Goal: Task Accomplishment & Management: Complete application form

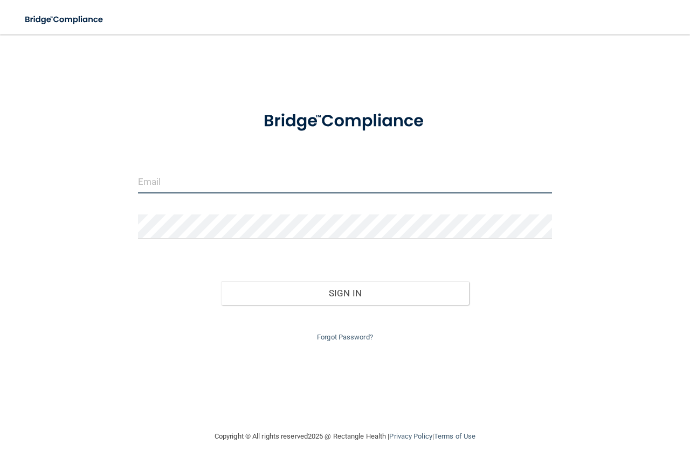
click at [284, 188] on input "email" at bounding box center [345, 181] width 414 height 24
type input "[PERSON_NAME][EMAIL_ADDRESS][DOMAIN_NAME]"
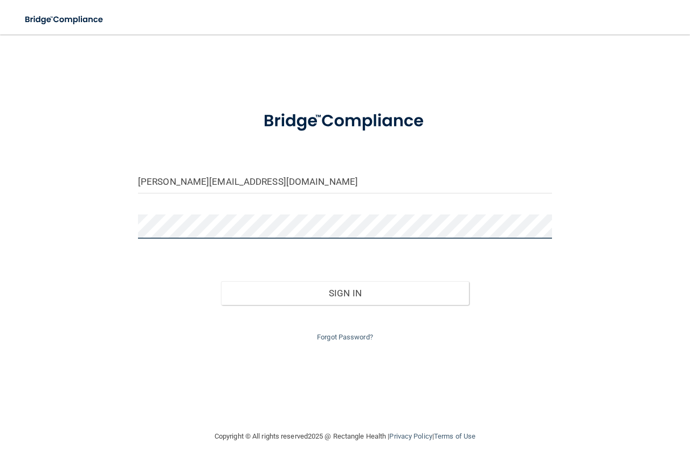
click at [221, 282] on button "Sign In" at bounding box center [345, 294] width 249 height 24
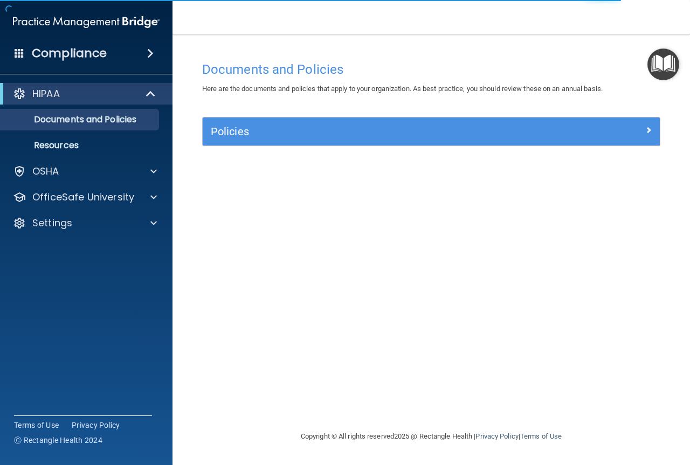
click at [59, 102] on div "HIPAA" at bounding box center [86, 94] width 173 height 22
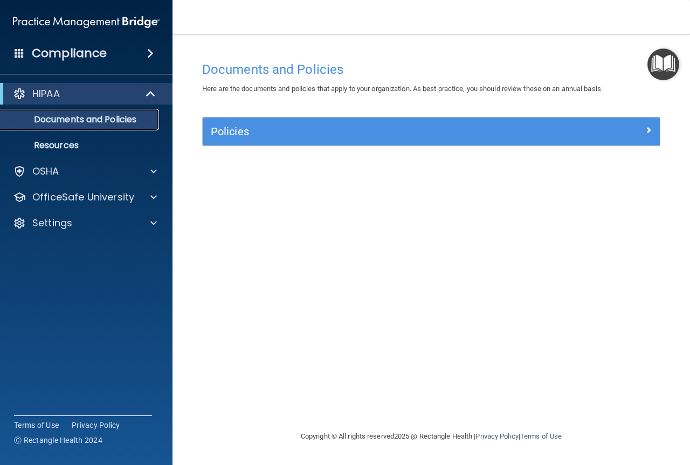
click at [59, 118] on p "Documents and Policies" at bounding box center [80, 119] width 147 height 11
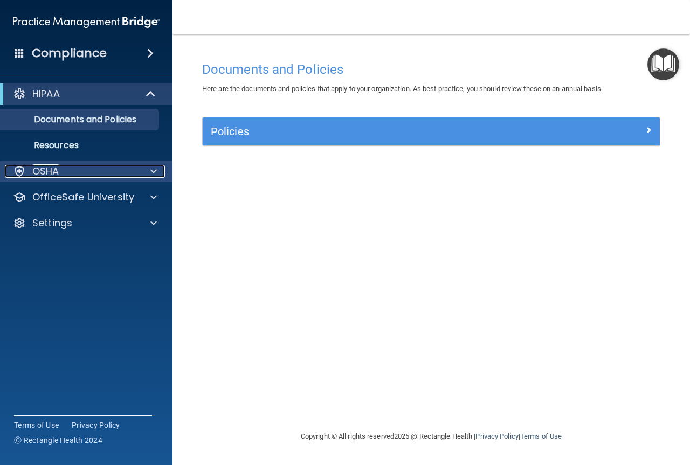
click at [69, 172] on div "OSHA" at bounding box center [72, 171] width 134 height 13
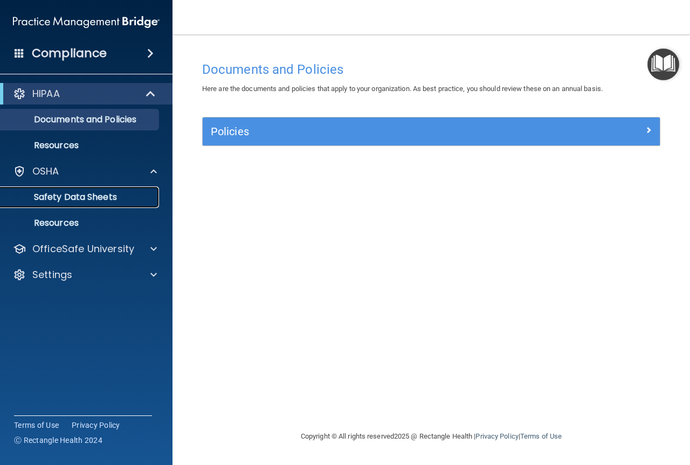
click at [80, 196] on p "Safety Data Sheets" at bounding box center [80, 197] width 147 height 11
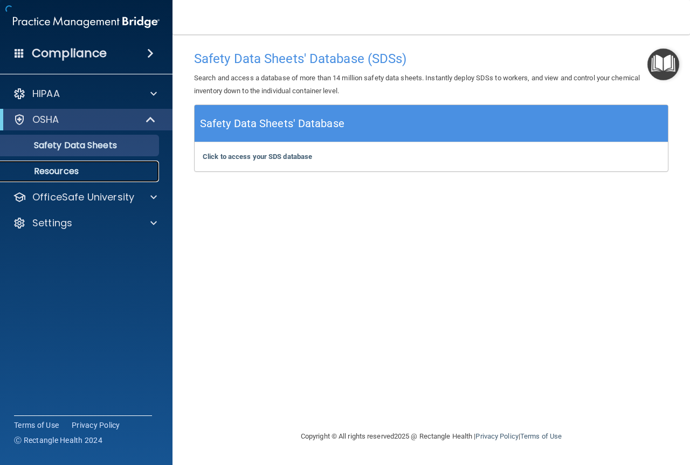
click at [60, 168] on p "Resources" at bounding box center [80, 171] width 147 height 11
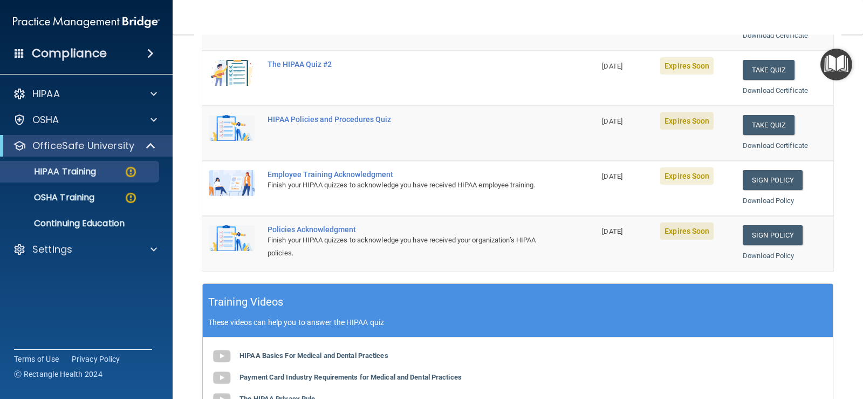
scroll to position [216, 0]
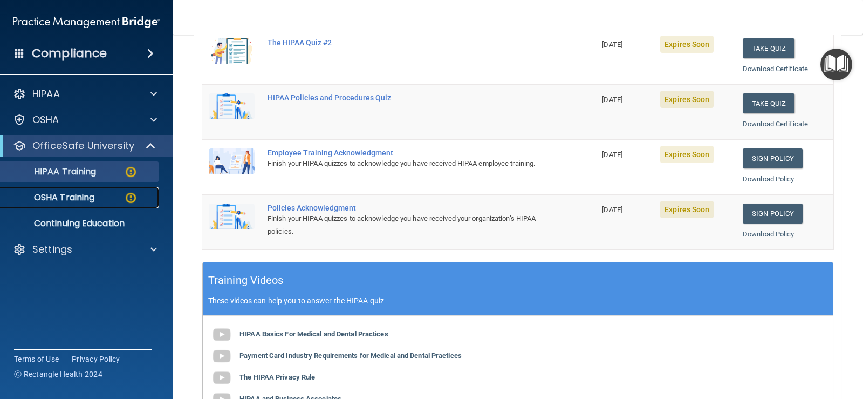
click at [109, 201] on div "OSHA Training" at bounding box center [80, 197] width 147 height 11
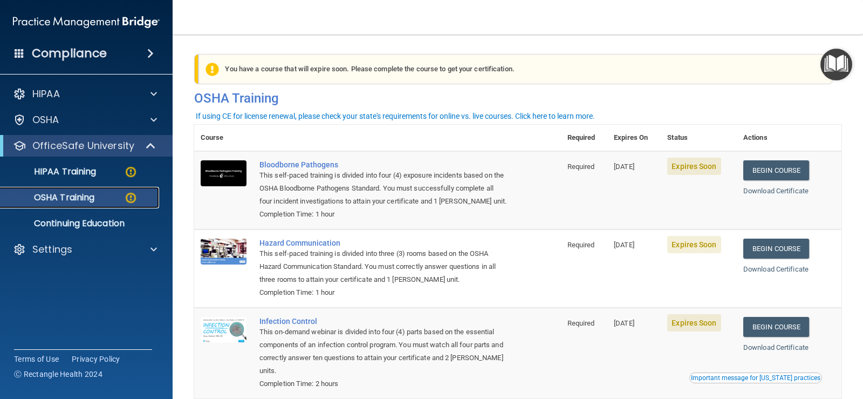
scroll to position [136, 0]
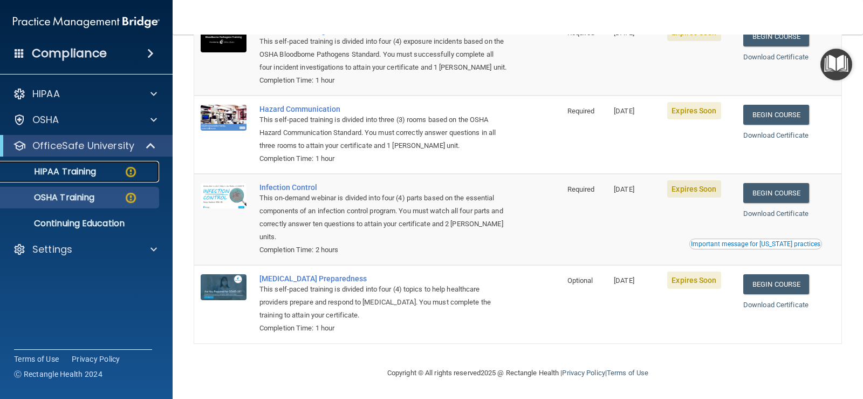
click at [53, 175] on p "HIPAA Training" at bounding box center [51, 171] width 89 height 11
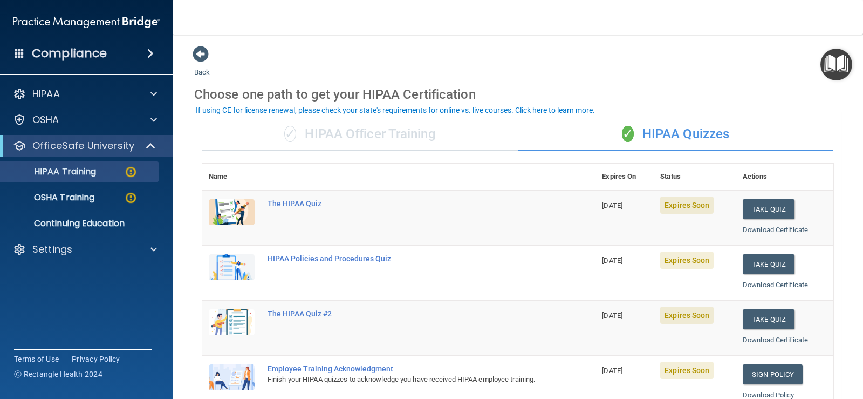
click at [339, 141] on div "✓ HIPAA Officer Training" at bounding box center [360, 134] width 316 height 32
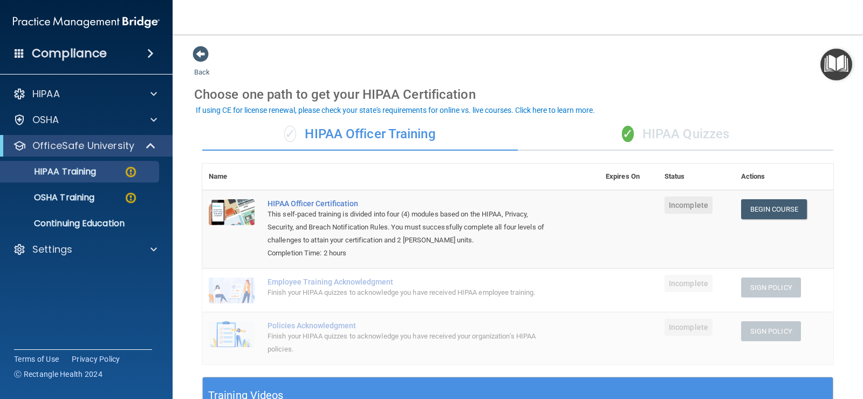
click at [677, 129] on div "✓ HIPAA Quizzes" at bounding box center [676, 134] width 316 height 32
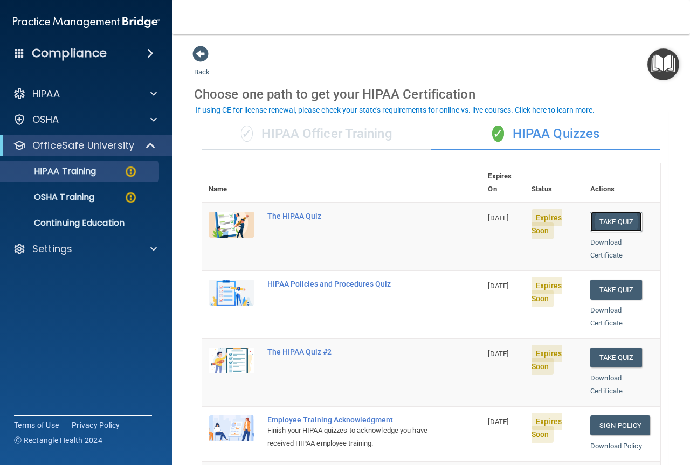
click at [602, 212] on button "Take Quiz" at bounding box center [617, 222] width 52 height 20
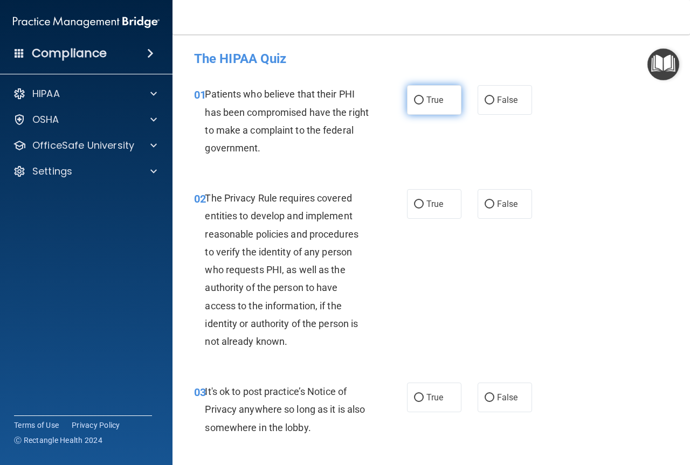
click at [435, 95] on span "True" at bounding box center [435, 100] width 17 height 10
click at [424, 97] on input "True" at bounding box center [419, 101] width 10 height 8
radio input "true"
click at [499, 209] on label "False" at bounding box center [505, 204] width 54 height 30
click at [495, 209] on input "False" at bounding box center [490, 205] width 10 height 8
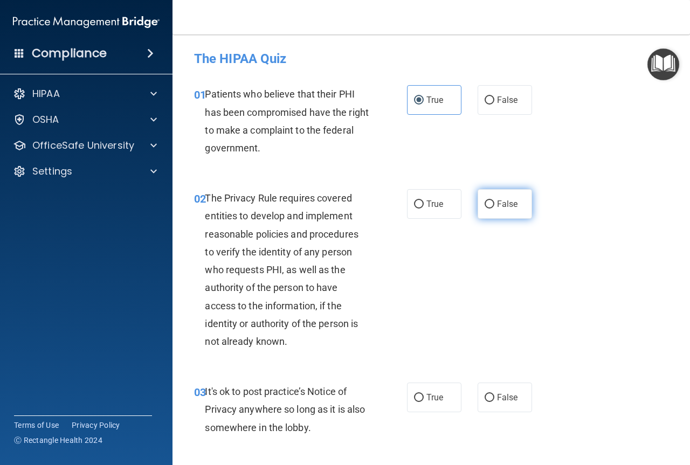
radio input "true"
click at [428, 394] on span "True" at bounding box center [435, 398] width 17 height 10
click at [424, 394] on input "True" at bounding box center [419, 398] width 10 height 8
radio input "true"
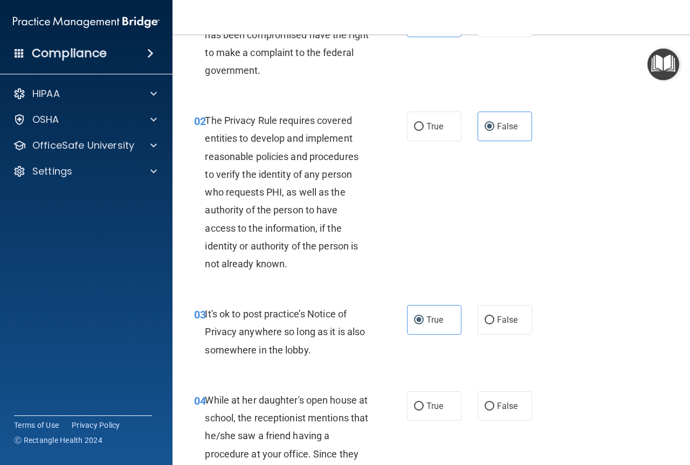
scroll to position [216, 0]
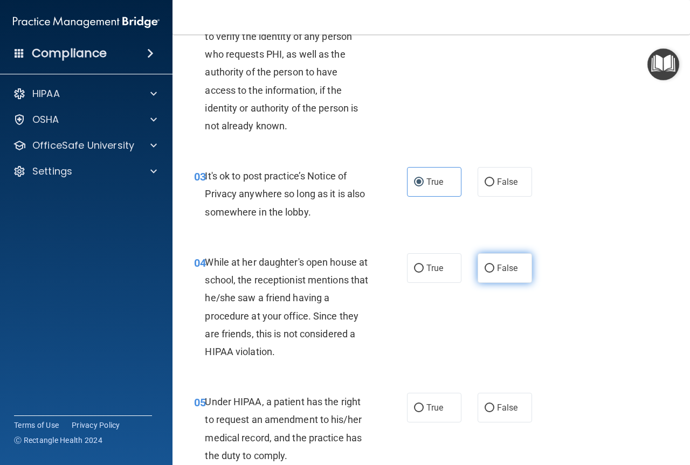
click at [490, 270] on label "False" at bounding box center [505, 268] width 54 height 30
click at [490, 270] on input "False" at bounding box center [490, 269] width 10 height 8
radio input "true"
click at [427, 413] on span "True" at bounding box center [435, 408] width 17 height 10
click at [423, 413] on input "True" at bounding box center [419, 408] width 10 height 8
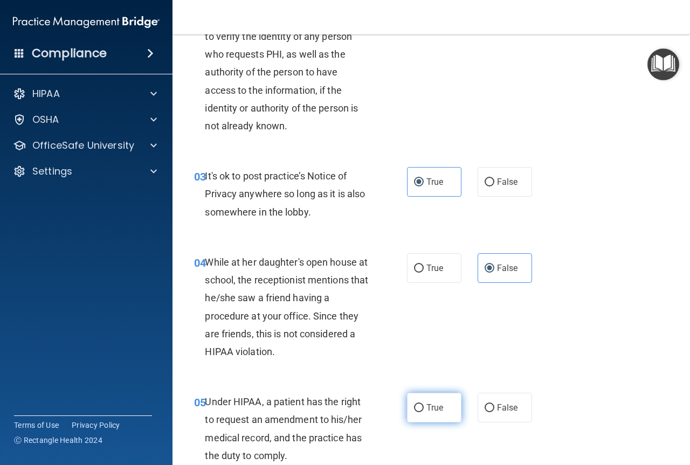
radio input "true"
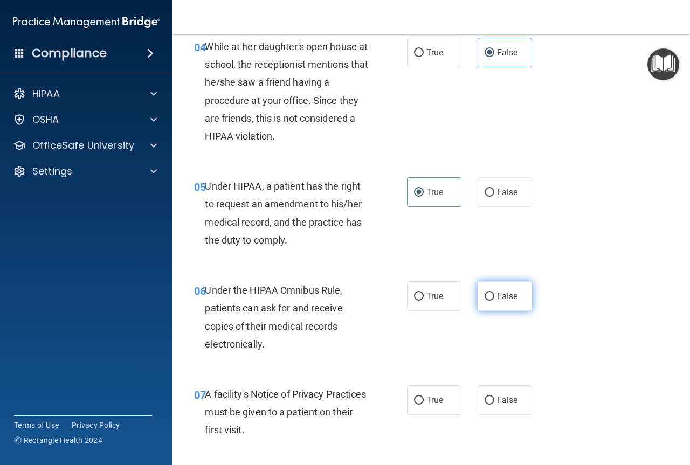
click at [491, 305] on label "False" at bounding box center [505, 297] width 54 height 30
click at [491, 301] on input "False" at bounding box center [490, 297] width 10 height 8
radio input "true"
click at [417, 401] on input "True" at bounding box center [419, 401] width 10 height 8
radio input "true"
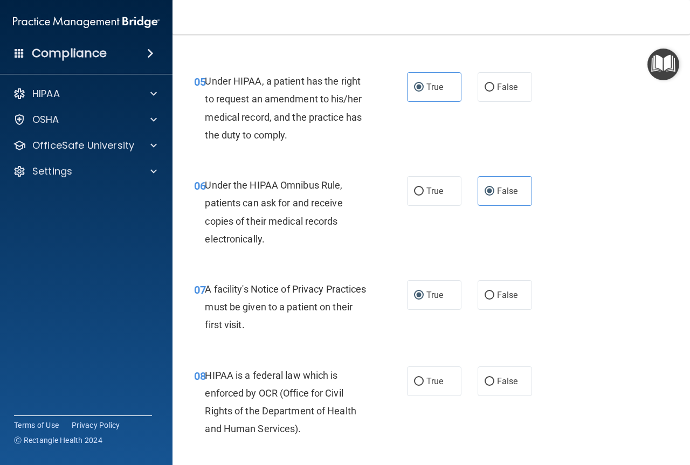
scroll to position [647, 0]
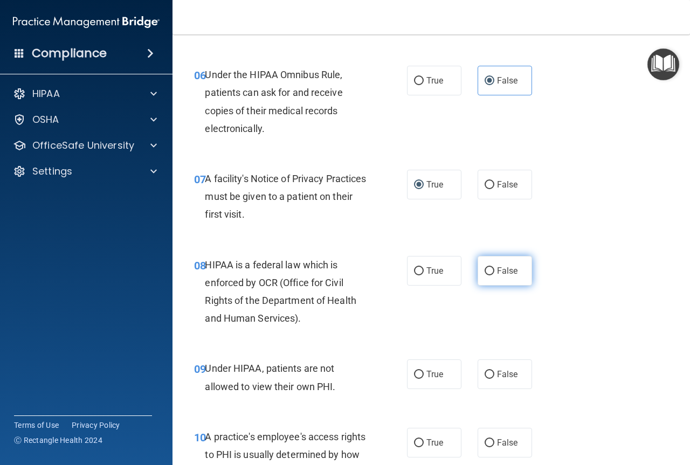
click at [497, 274] on span "False" at bounding box center [507, 271] width 21 height 10
click at [495, 274] on input "False" at bounding box center [490, 272] width 10 height 8
radio input "true"
click at [442, 365] on label "True" at bounding box center [434, 375] width 54 height 30
click at [424, 371] on input "True" at bounding box center [419, 375] width 10 height 8
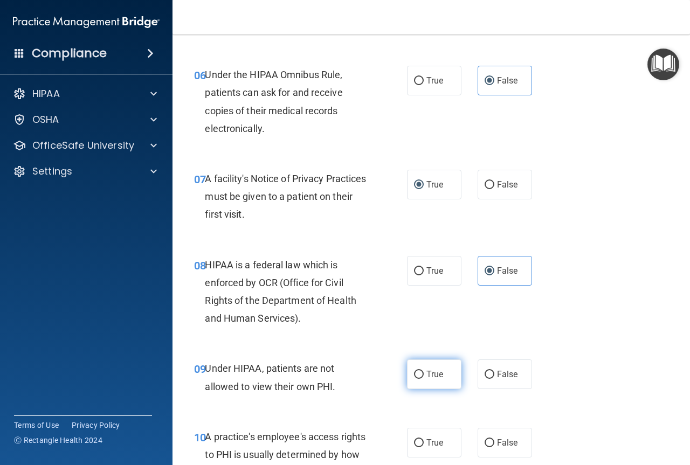
radio input "true"
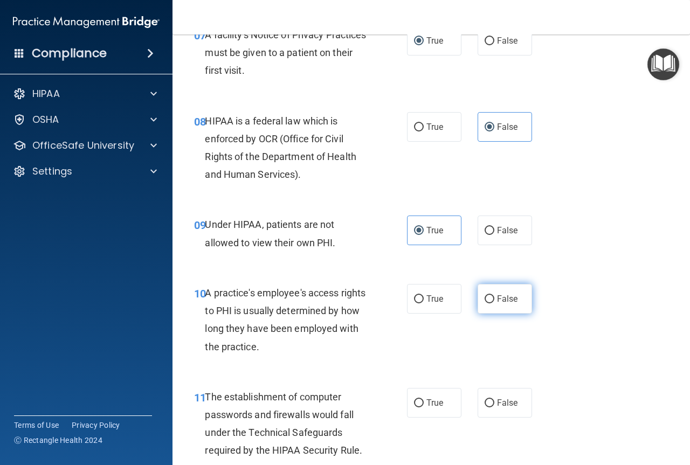
click at [489, 307] on label "False" at bounding box center [505, 299] width 54 height 30
click at [489, 304] on input "False" at bounding box center [490, 300] width 10 height 8
radio input "true"
click at [427, 402] on span "True" at bounding box center [435, 403] width 17 height 10
click at [424, 402] on input "True" at bounding box center [419, 404] width 10 height 8
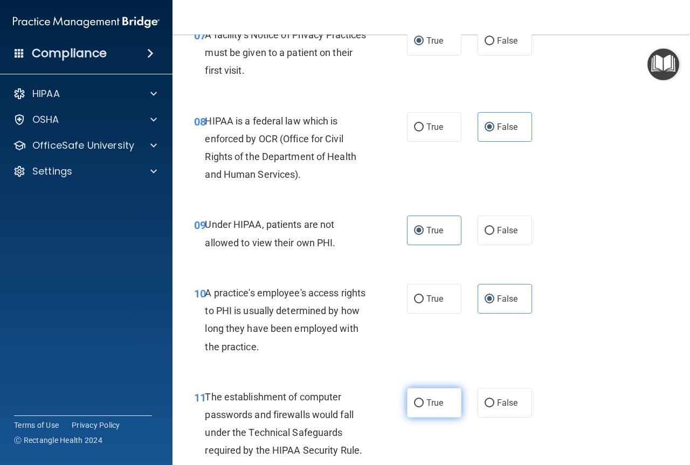
radio input "true"
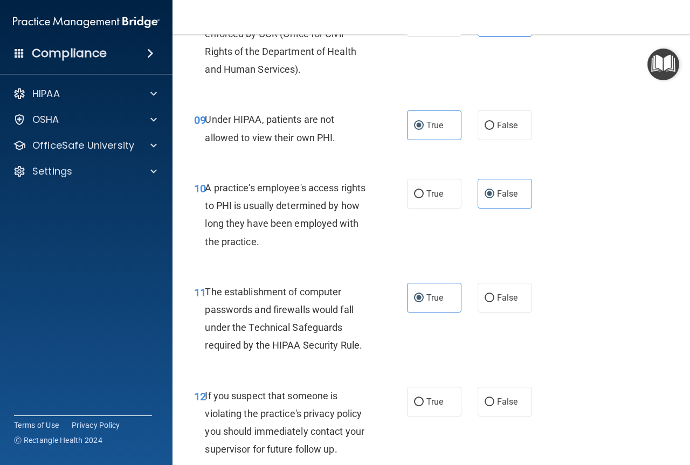
scroll to position [1007, 0]
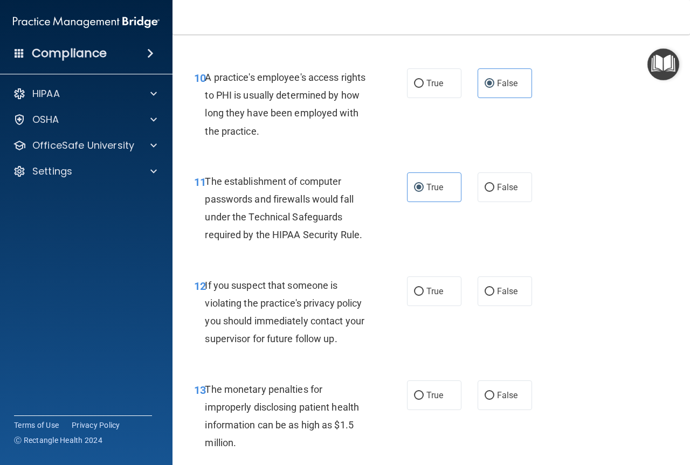
click at [500, 273] on div "12 If you suspect that someone is violating the practice's privacy policy you s…" at bounding box center [431, 315] width 491 height 104
click at [497, 290] on span "False" at bounding box center [507, 291] width 21 height 10
click at [494, 290] on input "False" at bounding box center [490, 292] width 10 height 8
radio input "true"
click at [441, 396] on label "True" at bounding box center [434, 396] width 54 height 30
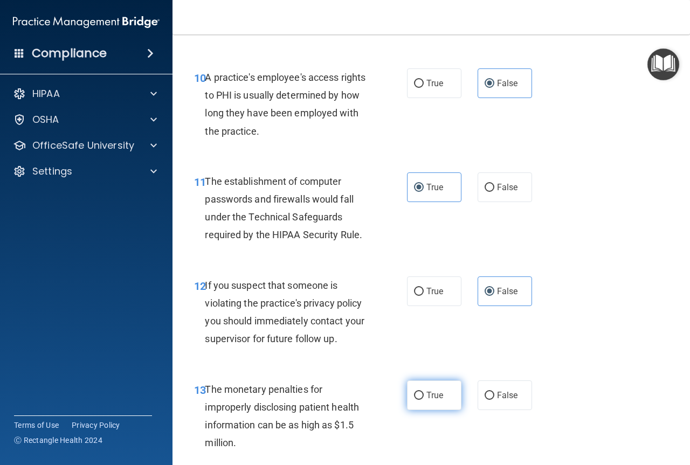
click at [424, 396] on input "True" at bounding box center [419, 396] width 10 height 8
radio input "true"
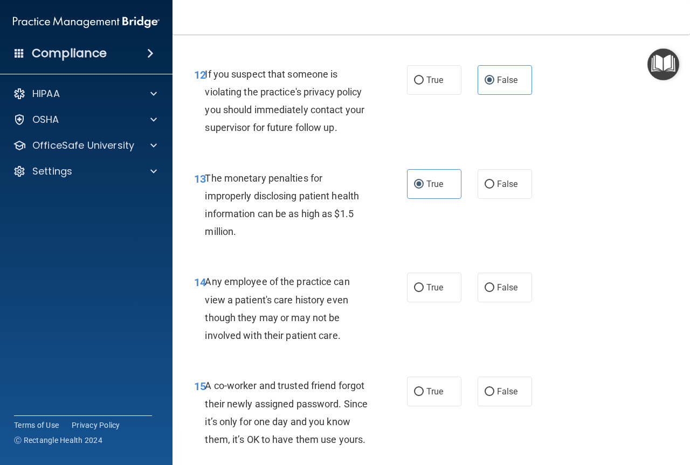
scroll to position [1223, 0]
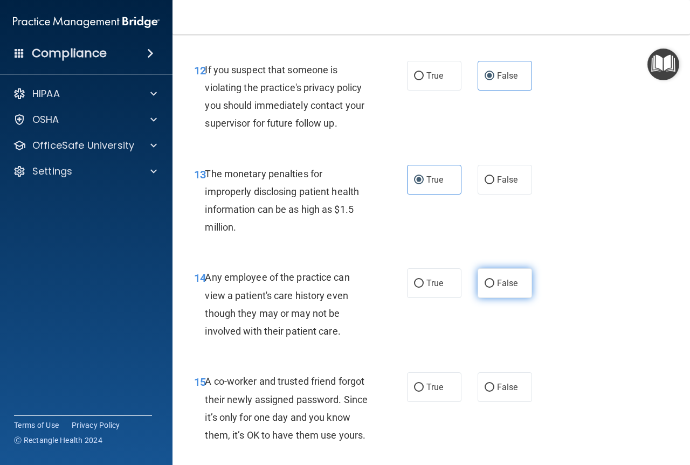
click at [489, 283] on input "False" at bounding box center [490, 284] width 10 height 8
radio input "true"
click at [426, 381] on label "True" at bounding box center [434, 388] width 54 height 30
click at [424, 384] on input "True" at bounding box center [419, 388] width 10 height 8
radio input "true"
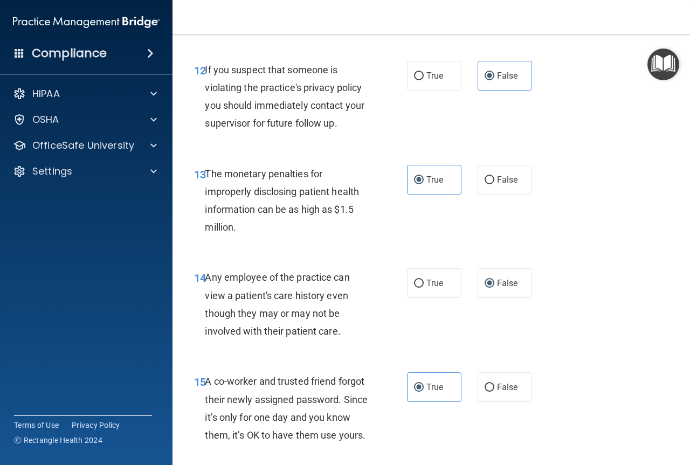
scroll to position [1438, 0]
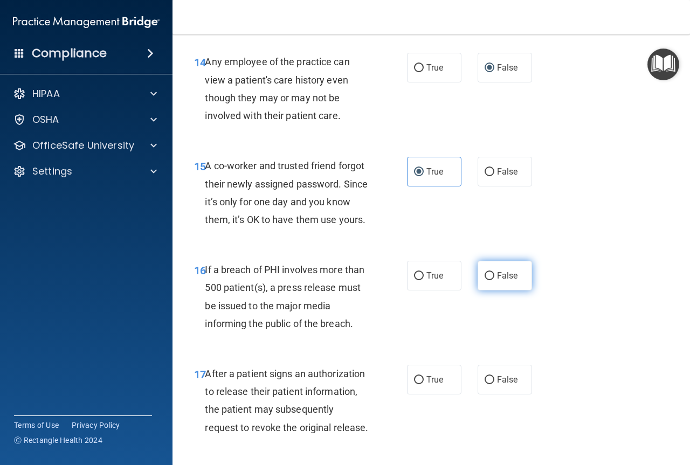
click at [478, 286] on label "False" at bounding box center [505, 276] width 54 height 30
click at [485, 280] on input "False" at bounding box center [490, 276] width 10 height 8
radio input "true"
click at [428, 385] on span "True" at bounding box center [435, 380] width 17 height 10
click at [424, 385] on input "True" at bounding box center [419, 380] width 10 height 8
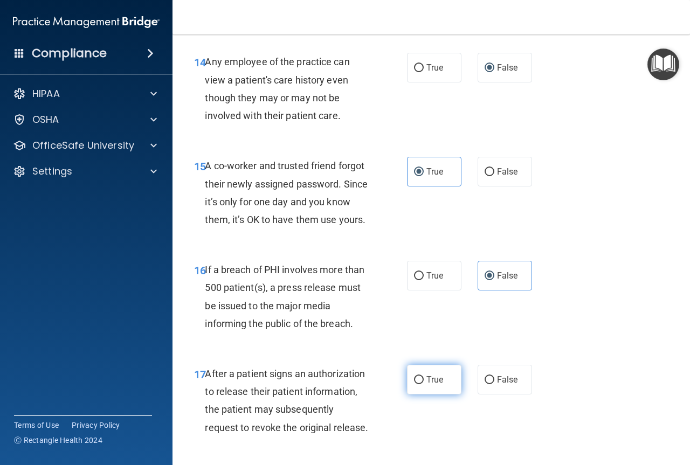
radio input "true"
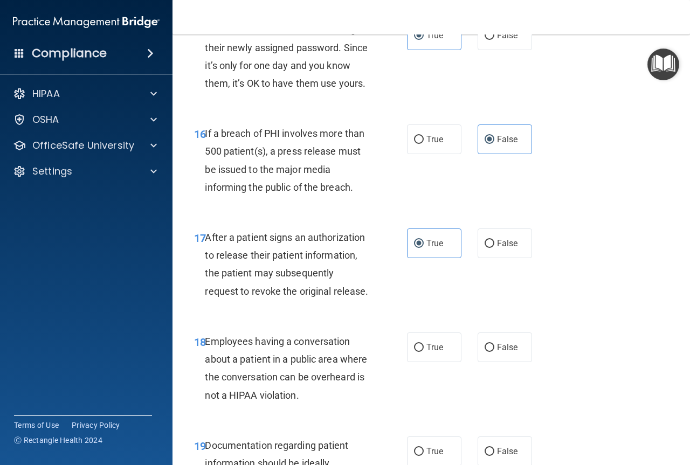
scroll to position [1582, 0]
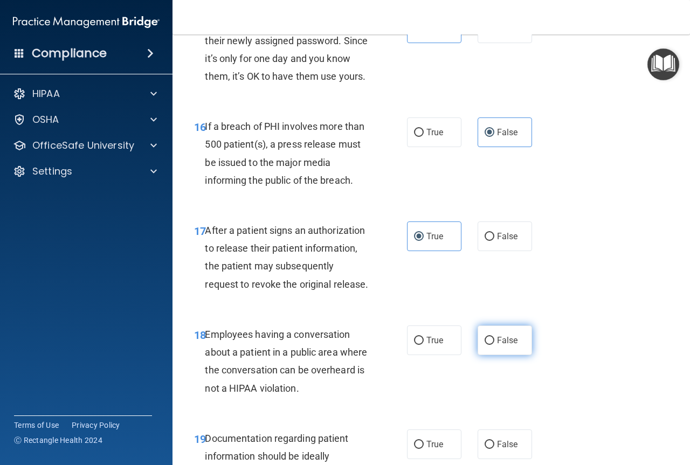
click at [482, 355] on label "False" at bounding box center [505, 341] width 54 height 30
click at [485, 345] on input "False" at bounding box center [490, 341] width 10 height 8
radio input "true"
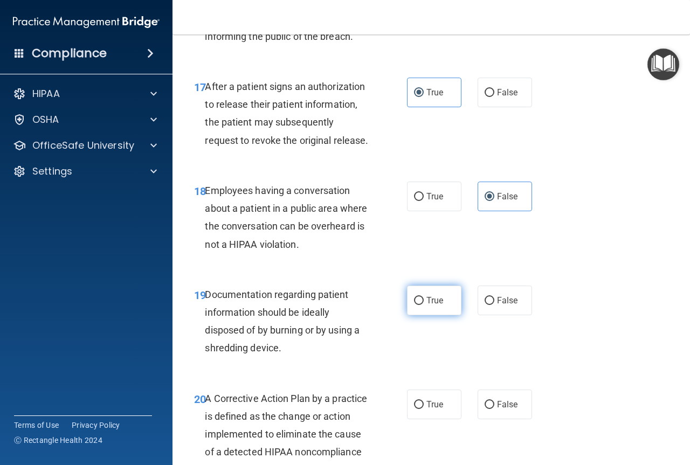
click at [442, 316] on label "True" at bounding box center [434, 301] width 54 height 30
click at [424, 305] on input "True" at bounding box center [419, 301] width 10 height 8
radio input "true"
click at [500, 420] on label "False" at bounding box center [505, 405] width 54 height 30
click at [495, 409] on input "False" at bounding box center [490, 405] width 10 height 8
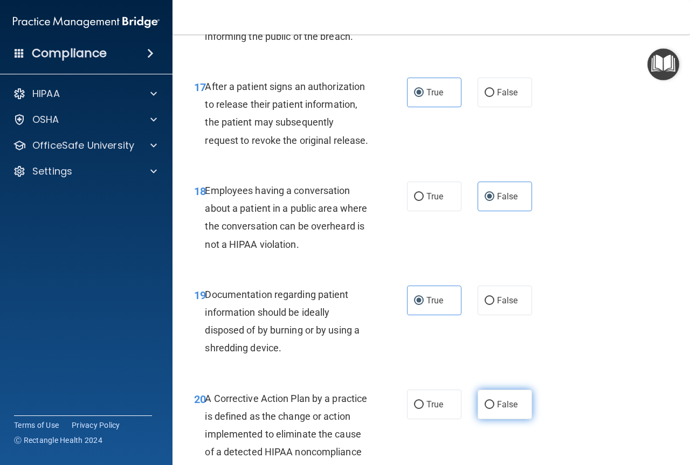
radio input "true"
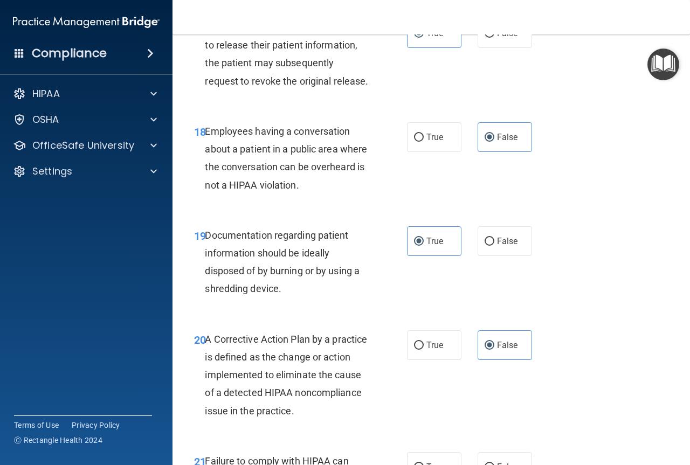
scroll to position [1942, 0]
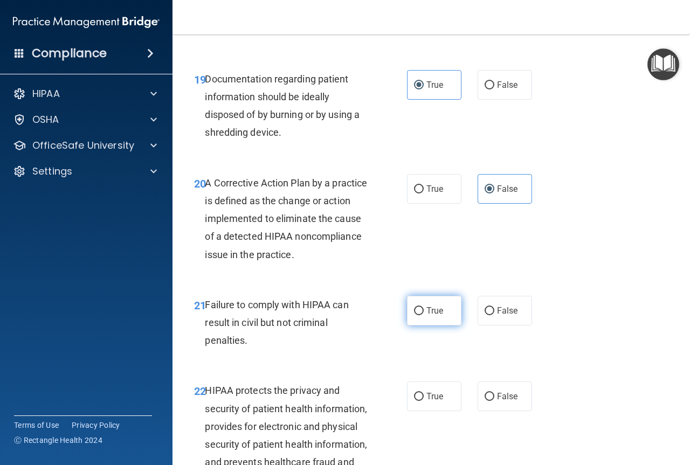
click at [431, 326] on label "True" at bounding box center [434, 311] width 54 height 30
click at [424, 316] on input "True" at bounding box center [419, 311] width 10 height 8
radio input "true"
click at [486, 411] on label "False" at bounding box center [505, 397] width 54 height 30
click at [486, 401] on input "False" at bounding box center [490, 397] width 10 height 8
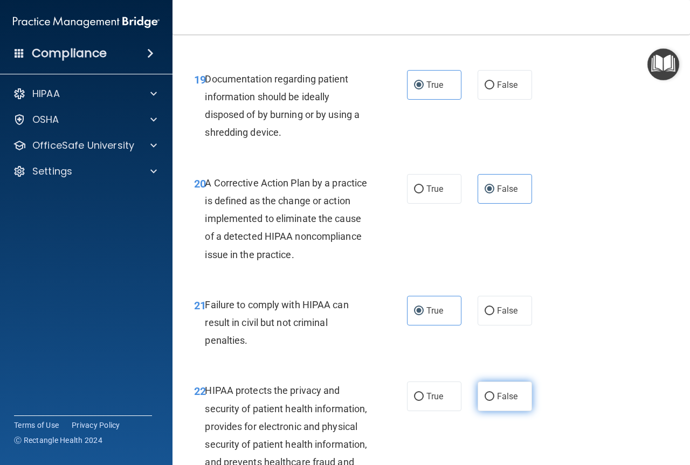
radio input "true"
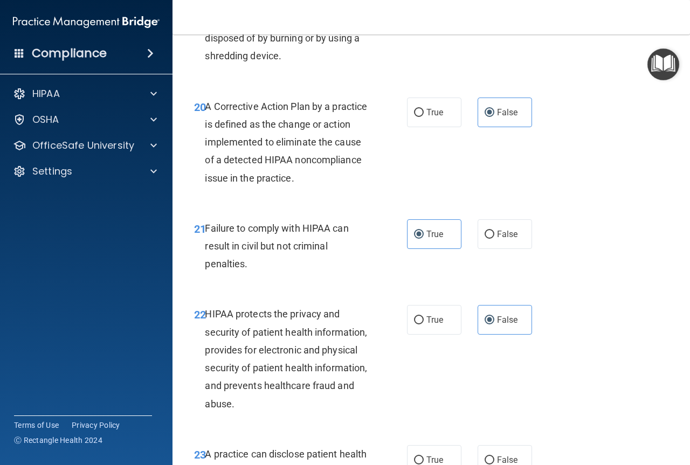
scroll to position [2086, 0]
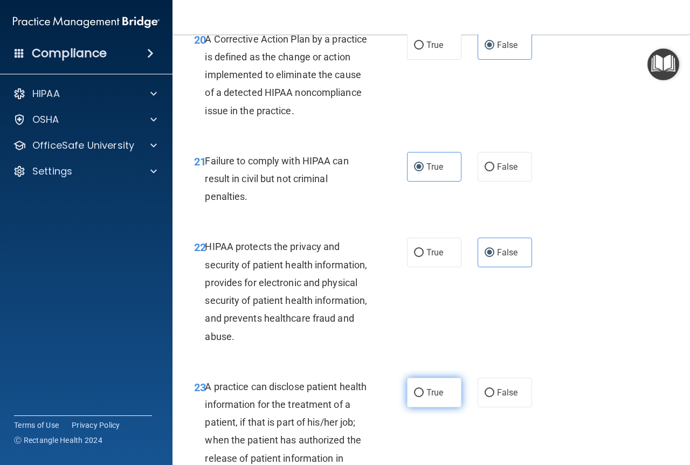
click at [434, 408] on label "True" at bounding box center [434, 393] width 54 height 30
click at [424, 397] on input "True" at bounding box center [419, 393] width 10 height 8
radio input "true"
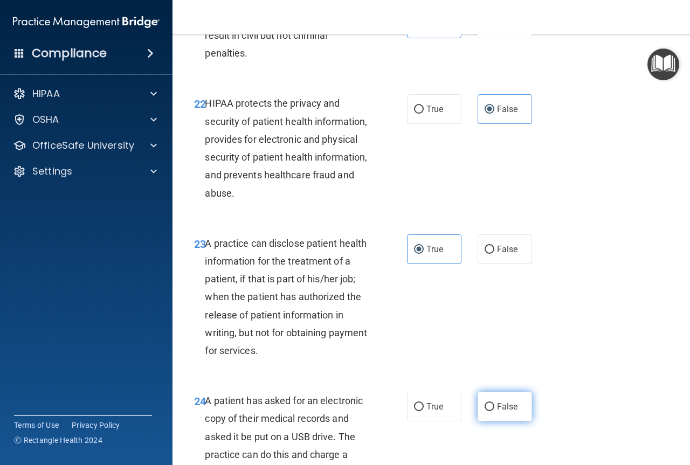
click at [485, 411] on input "False" at bounding box center [490, 407] width 10 height 8
radio input "true"
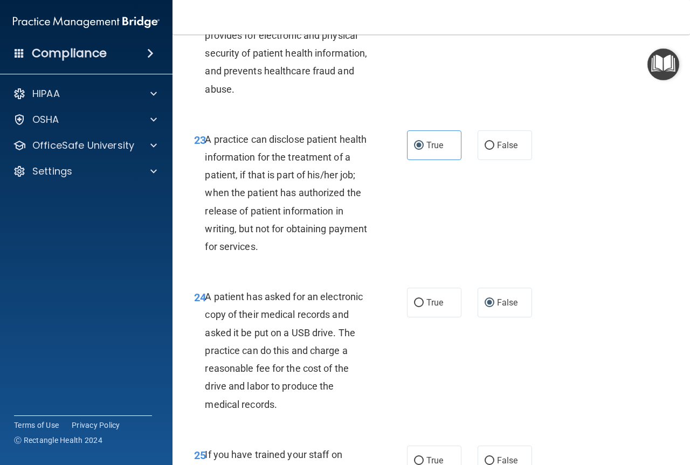
scroll to position [2517, 0]
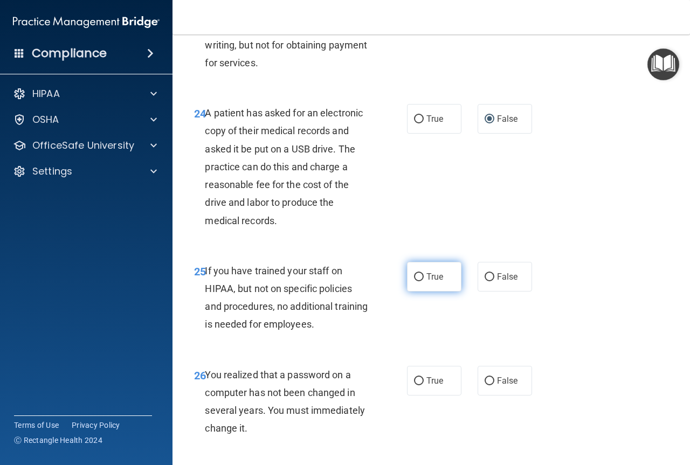
click at [434, 292] on label "True" at bounding box center [434, 277] width 54 height 30
click at [424, 282] on input "True" at bounding box center [419, 277] width 10 height 8
radio input "true"
click at [497, 386] on span "False" at bounding box center [507, 381] width 21 height 10
click at [494, 386] on input "False" at bounding box center [490, 382] width 10 height 8
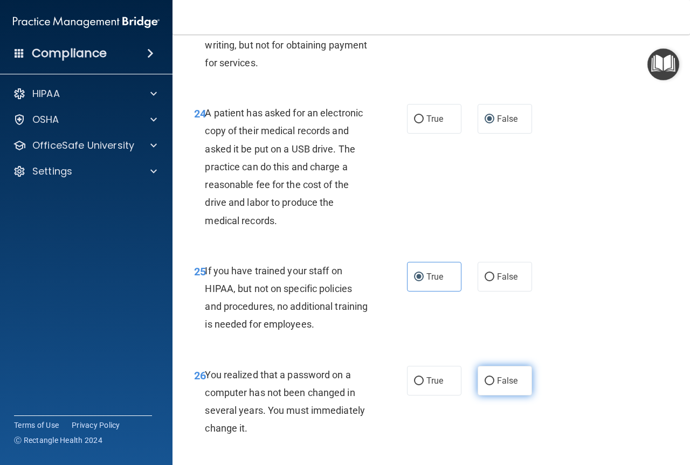
radio input "true"
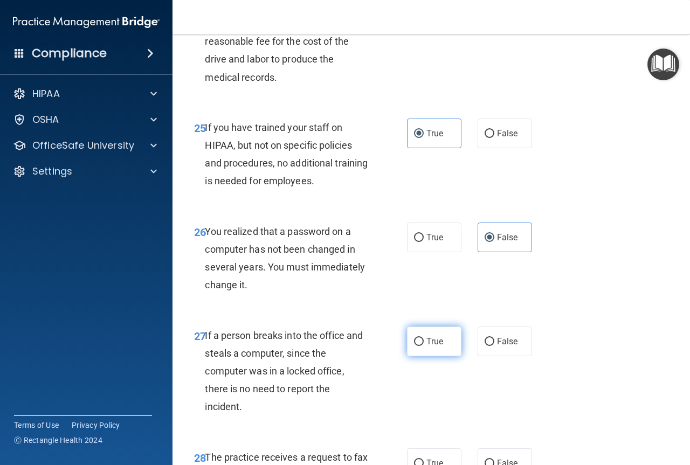
click at [434, 347] on span "True" at bounding box center [435, 342] width 17 height 10
click at [424, 346] on input "True" at bounding box center [419, 342] width 10 height 8
radio input "true"
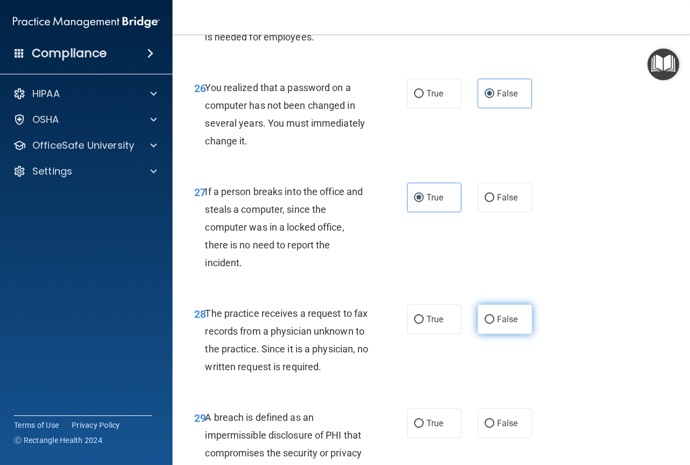
click at [478, 334] on label "False" at bounding box center [505, 320] width 54 height 30
click at [485, 324] on input "False" at bounding box center [490, 320] width 10 height 8
radio input "true"
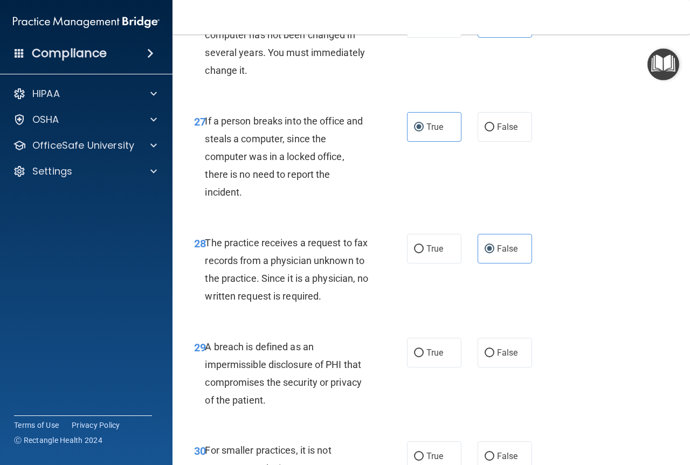
scroll to position [2948, 0]
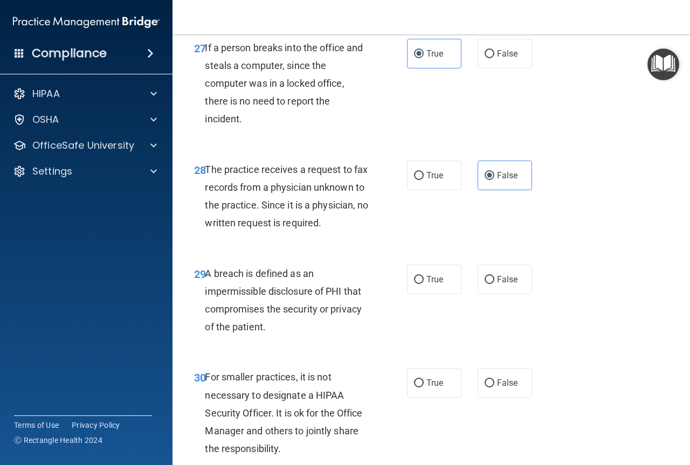
drag, startPoint x: 426, startPoint y: 341, endPoint x: 482, endPoint y: 410, distance: 89.4
click at [427, 294] on label "True" at bounding box center [434, 280] width 54 height 30
click at [424, 284] on input "True" at bounding box center [419, 280] width 10 height 8
radio input "true"
click at [485, 388] on input "False" at bounding box center [490, 384] width 10 height 8
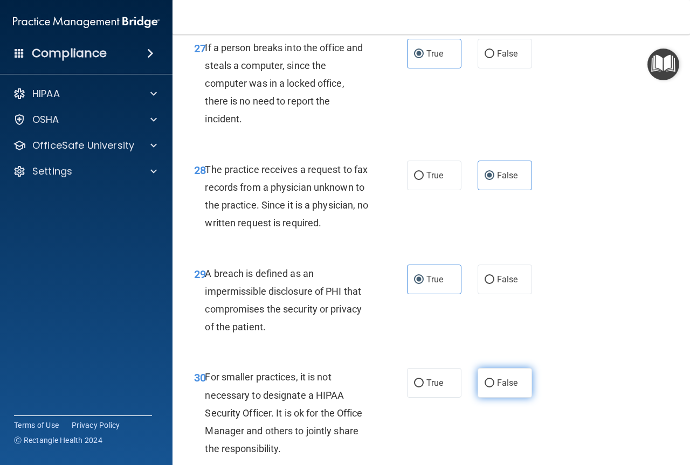
radio input "true"
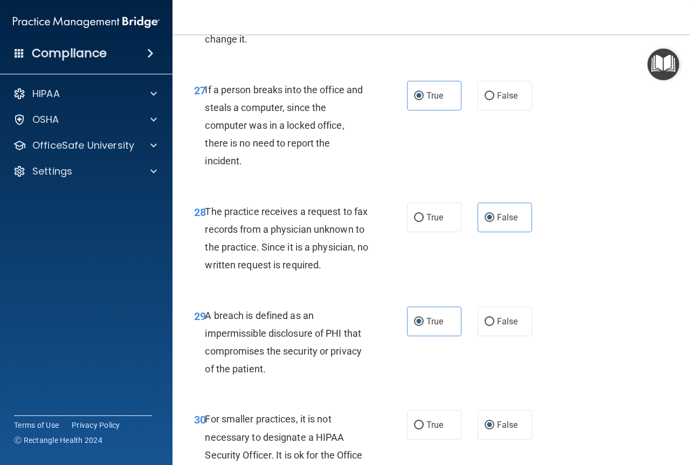
scroll to position [3084, 0]
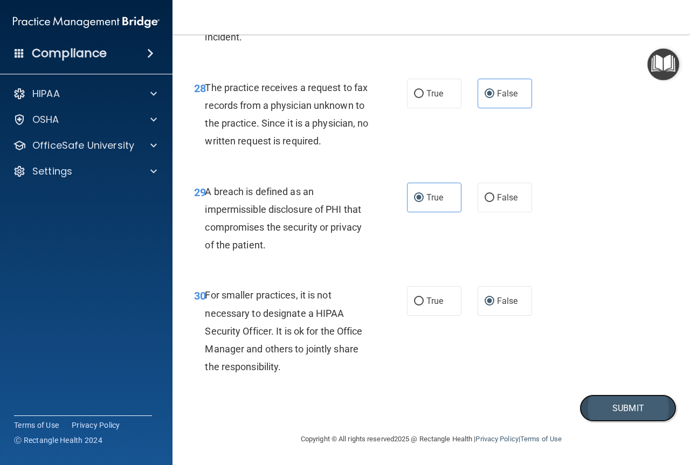
click at [592, 396] on button "Submit" at bounding box center [628, 409] width 97 height 28
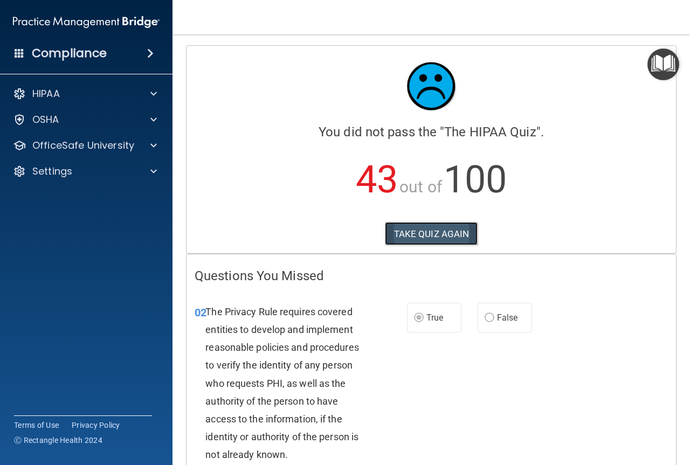
click at [400, 238] on button "TAKE QUIZ AGAIN" at bounding box center [431, 234] width 93 height 24
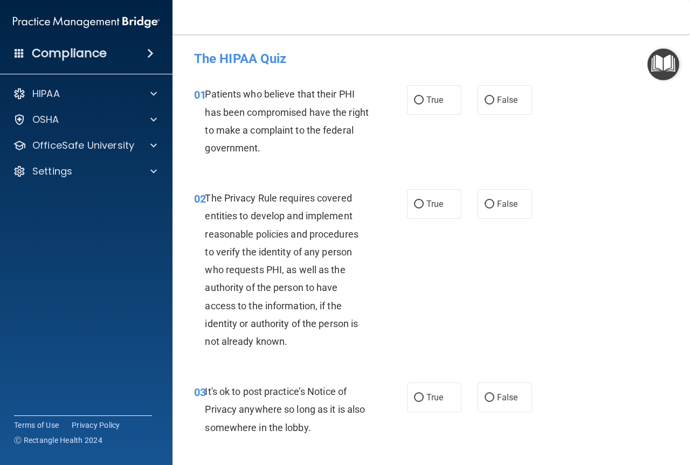
drag, startPoint x: 409, startPoint y: 111, endPoint x: 414, endPoint y: 132, distance: 21.2
click at [409, 111] on label "True" at bounding box center [434, 100] width 54 height 30
click at [414, 105] on input "True" at bounding box center [419, 101] width 10 height 8
radio input "true"
click at [414, 201] on input "True" at bounding box center [419, 205] width 10 height 8
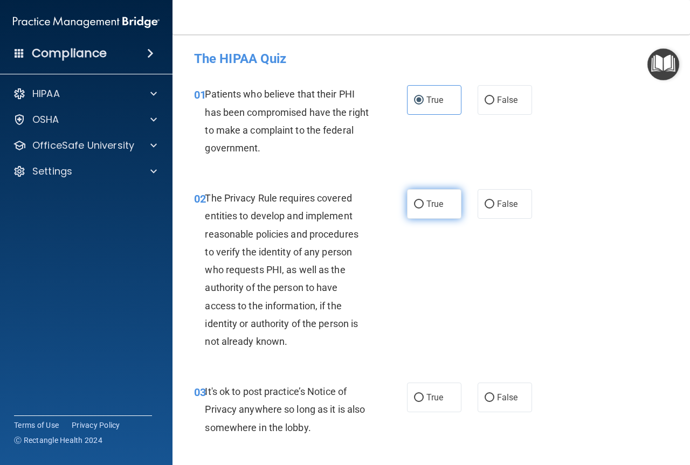
radio input "true"
click at [497, 397] on span "False" at bounding box center [507, 398] width 21 height 10
click at [495, 397] on input "False" at bounding box center [490, 398] width 10 height 8
radio input "true"
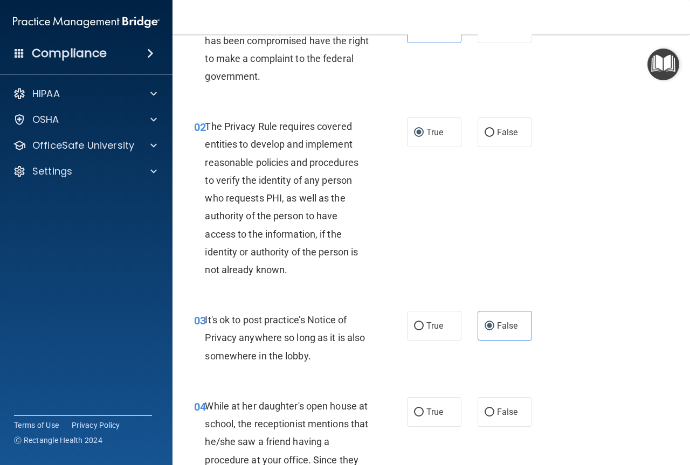
scroll to position [144, 0]
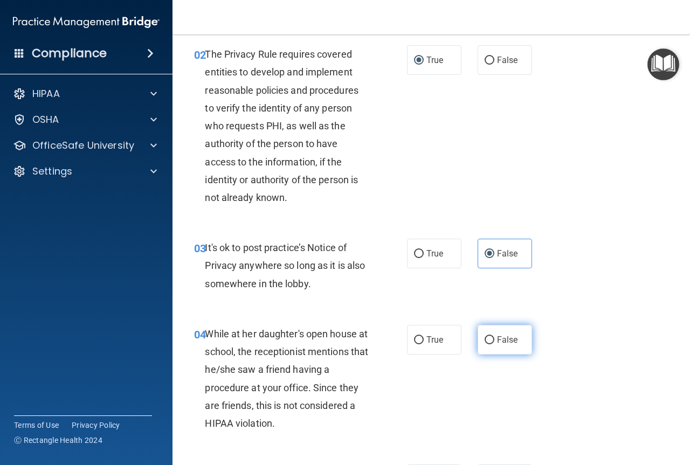
click at [495, 331] on label "False" at bounding box center [505, 340] width 54 height 30
click at [495, 337] on input "False" at bounding box center [490, 341] width 10 height 8
radio input "true"
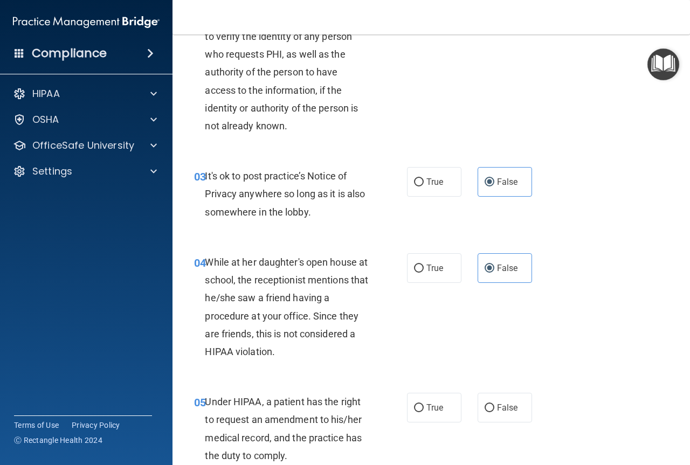
scroll to position [287, 0]
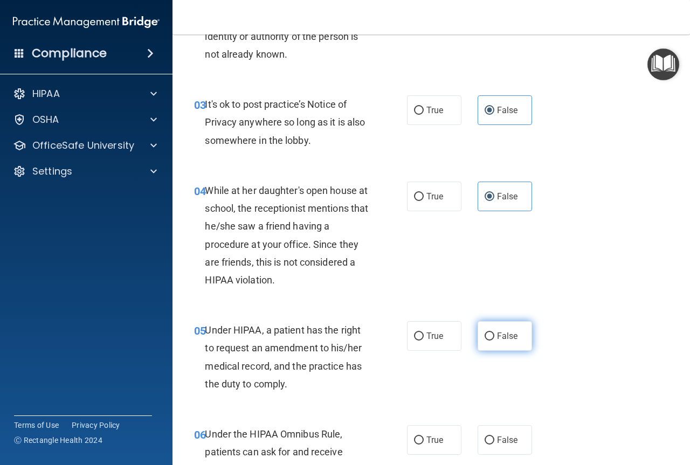
click at [485, 338] on input "False" at bounding box center [490, 337] width 10 height 8
radio input "true"
click at [427, 441] on span "True" at bounding box center [435, 440] width 17 height 10
click at [423, 441] on input "True" at bounding box center [419, 441] width 10 height 8
radio input "true"
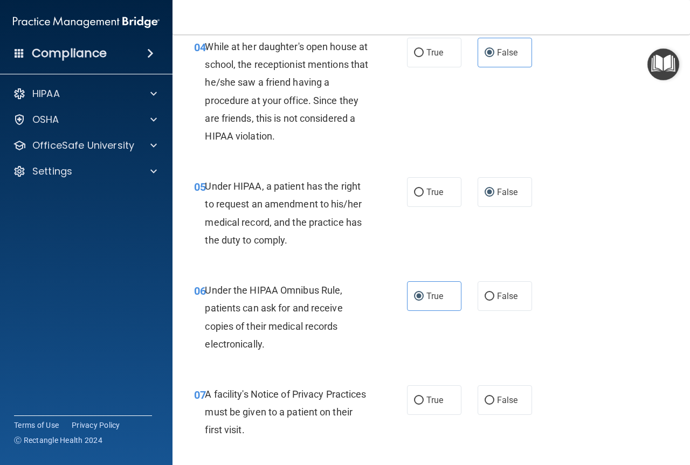
scroll to position [503, 0]
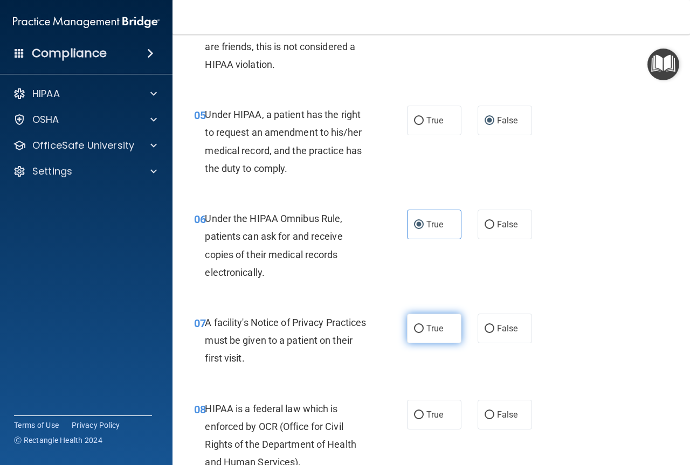
click at [439, 340] on label "True" at bounding box center [434, 329] width 54 height 30
click at [424, 333] on input "True" at bounding box center [419, 329] width 10 height 8
radio input "true"
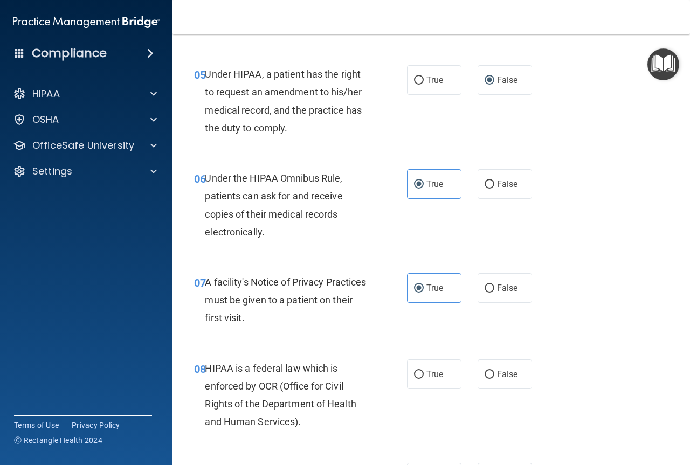
scroll to position [575, 0]
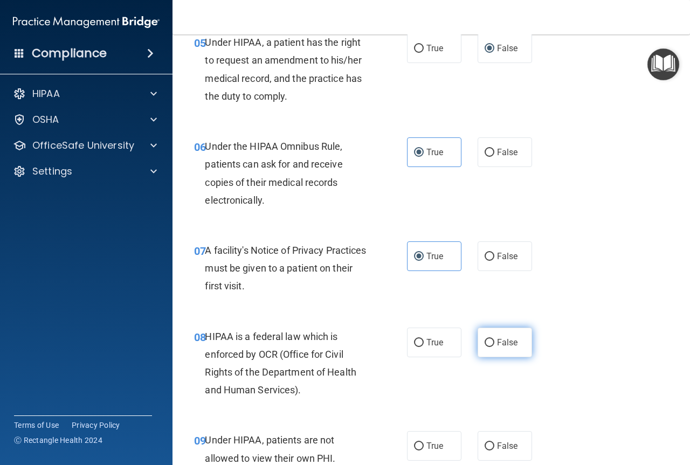
click at [491, 348] on label "False" at bounding box center [505, 343] width 54 height 30
click at [491, 347] on input "False" at bounding box center [490, 343] width 10 height 8
radio input "true"
click at [434, 345] on span "True" at bounding box center [435, 343] width 17 height 10
click at [424, 345] on input "True" at bounding box center [419, 343] width 10 height 8
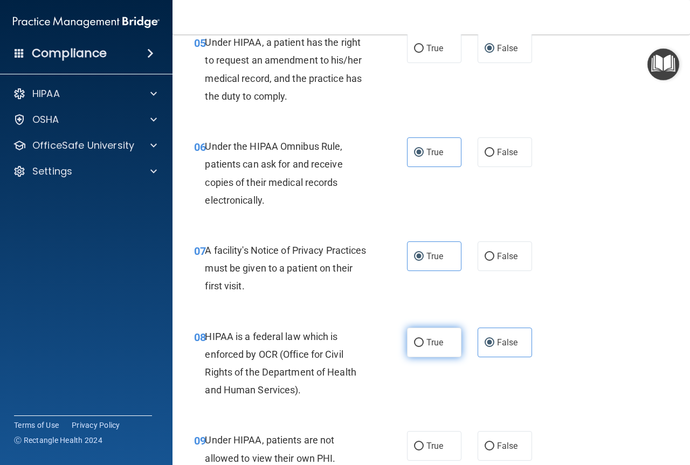
radio input "true"
radio input "false"
click at [507, 440] on label "False" at bounding box center [505, 446] width 54 height 30
click at [495, 443] on input "False" at bounding box center [490, 447] width 10 height 8
radio input "true"
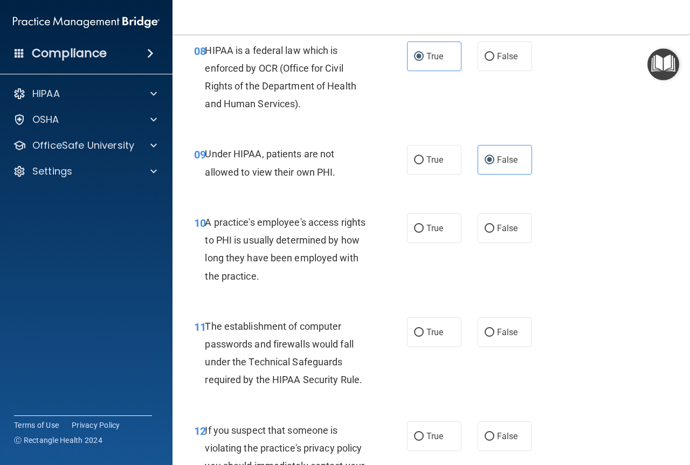
scroll to position [863, 0]
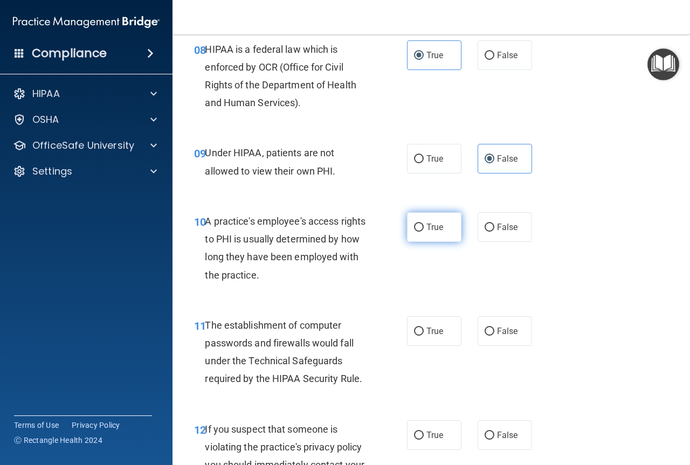
click at [437, 221] on label "True" at bounding box center [434, 227] width 54 height 30
click at [424, 224] on input "True" at bounding box center [419, 228] width 10 height 8
radio input "true"
click at [478, 228] on label "False" at bounding box center [505, 227] width 54 height 30
click at [485, 228] on input "False" at bounding box center [490, 228] width 10 height 8
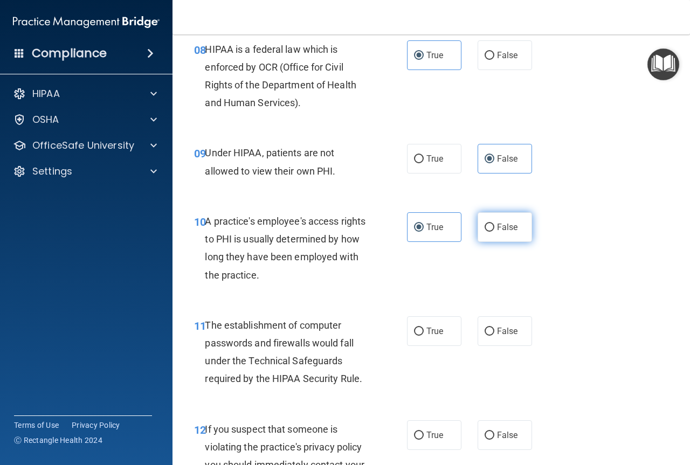
radio input "true"
radio input "false"
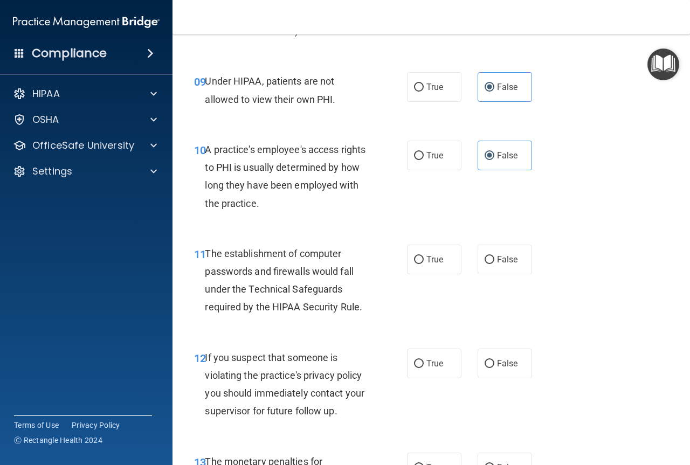
scroll to position [1007, 0]
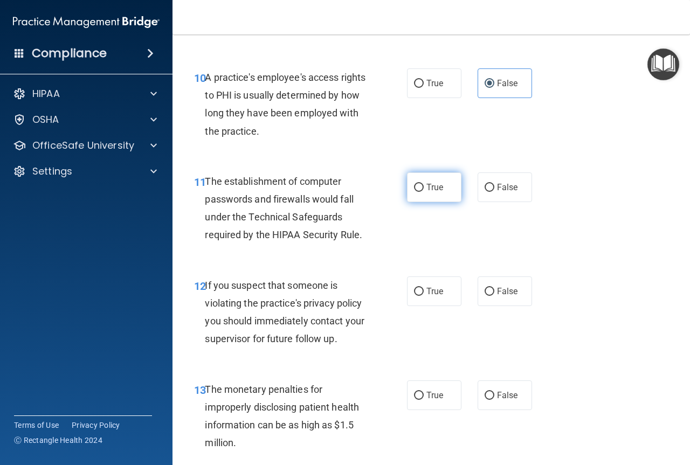
click at [427, 184] on span "True" at bounding box center [435, 187] width 17 height 10
click at [423, 184] on input "True" at bounding box center [419, 188] width 10 height 8
radio input "true"
click at [429, 287] on span "True" at bounding box center [435, 291] width 17 height 10
click at [424, 288] on input "True" at bounding box center [419, 292] width 10 height 8
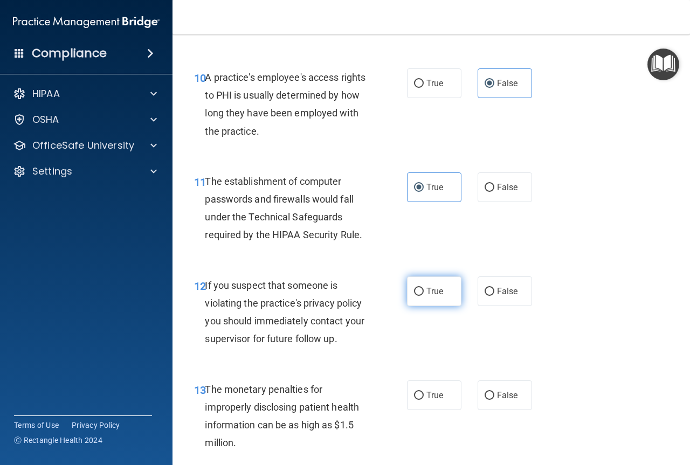
radio input "true"
click at [428, 403] on label "True" at bounding box center [434, 396] width 54 height 30
click at [424, 400] on input "True" at bounding box center [419, 396] width 10 height 8
radio input "true"
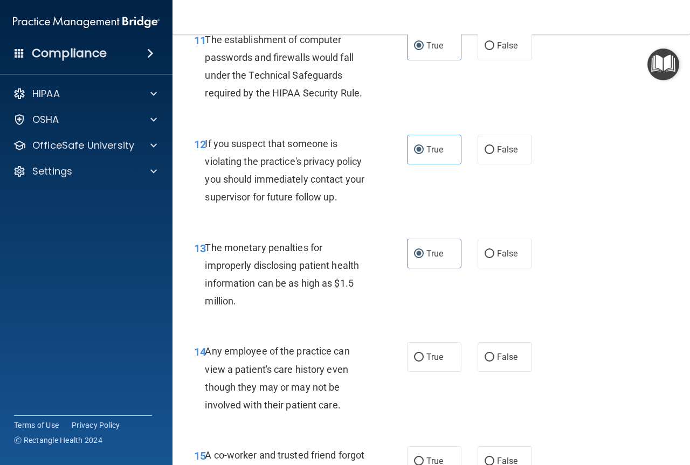
scroll to position [1150, 0]
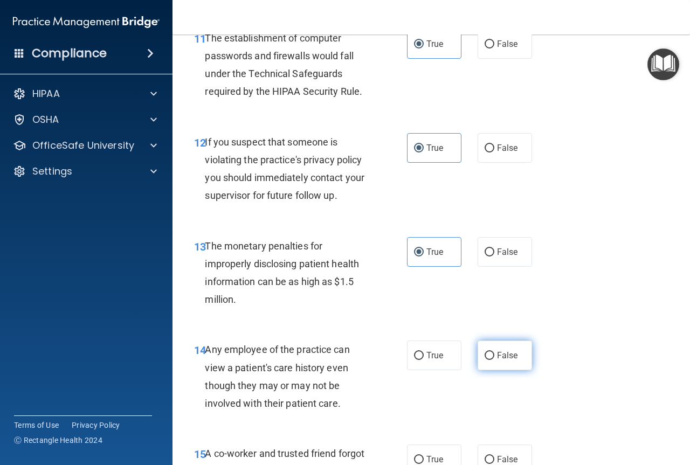
click at [485, 355] on input "False" at bounding box center [490, 356] width 10 height 8
radio input "true"
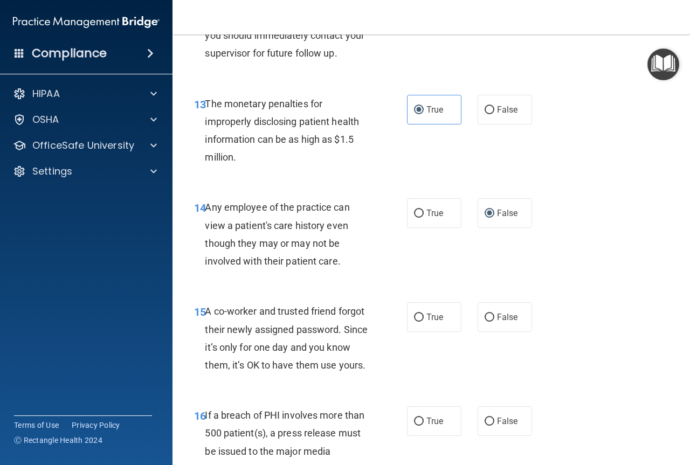
scroll to position [1294, 0]
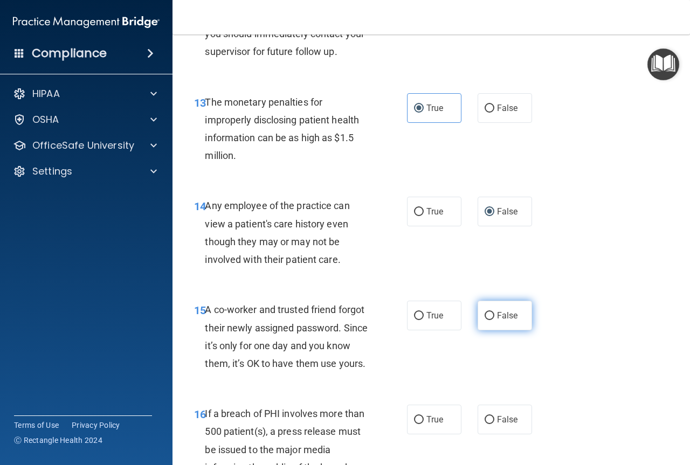
click at [478, 318] on label "False" at bounding box center [505, 316] width 54 height 30
click at [485, 318] on input "False" at bounding box center [490, 316] width 10 height 8
radio input "true"
click at [427, 425] on span "True" at bounding box center [435, 420] width 17 height 10
click at [424, 424] on input "True" at bounding box center [419, 420] width 10 height 8
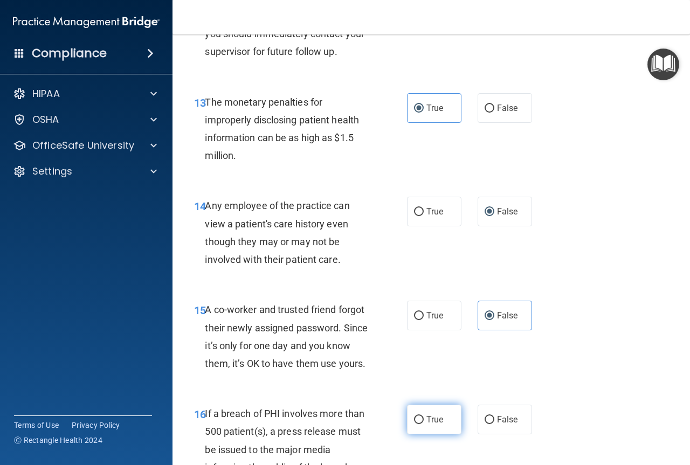
radio input "true"
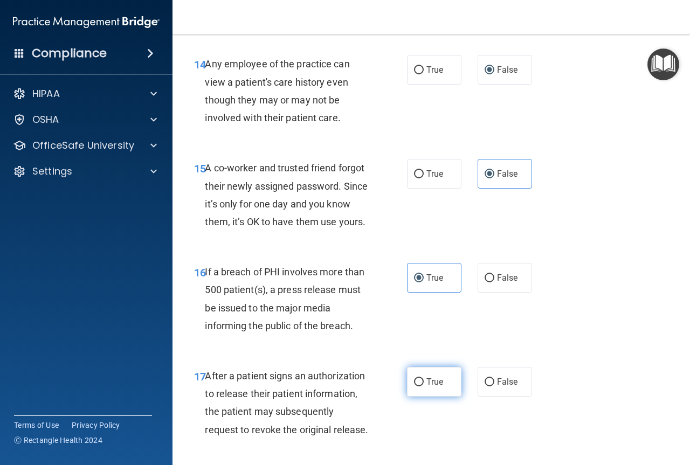
scroll to position [1438, 0]
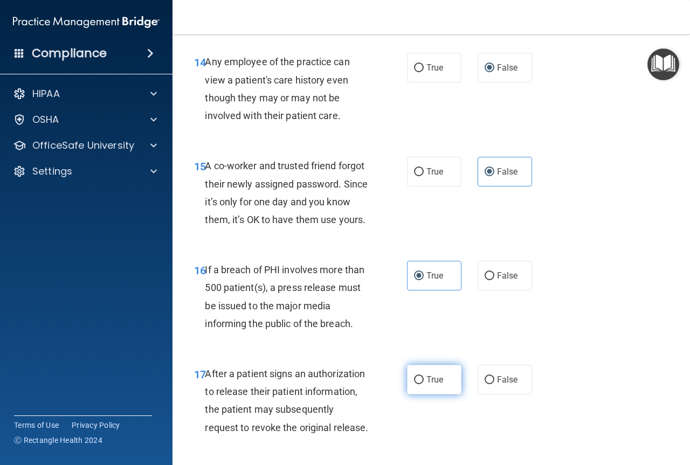
click at [421, 395] on label "True" at bounding box center [434, 380] width 54 height 30
click at [421, 385] on input "True" at bounding box center [419, 380] width 10 height 8
radio input "true"
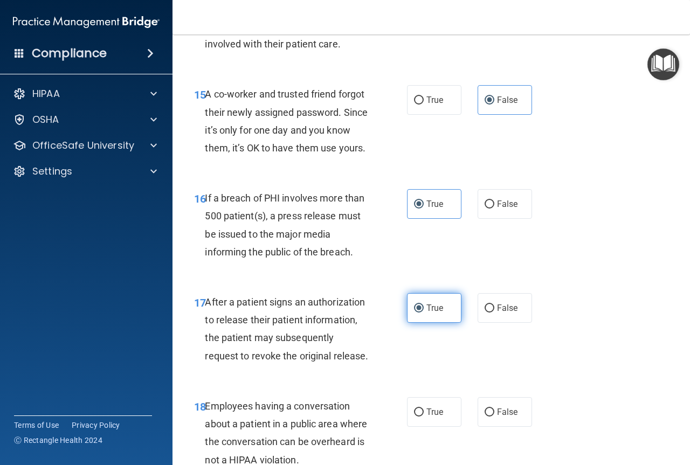
scroll to position [1582, 0]
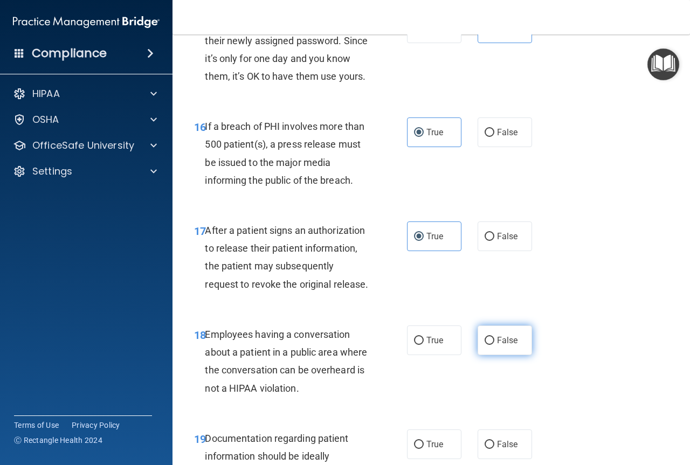
click at [486, 345] on input "False" at bounding box center [490, 341] width 10 height 8
radio input "true"
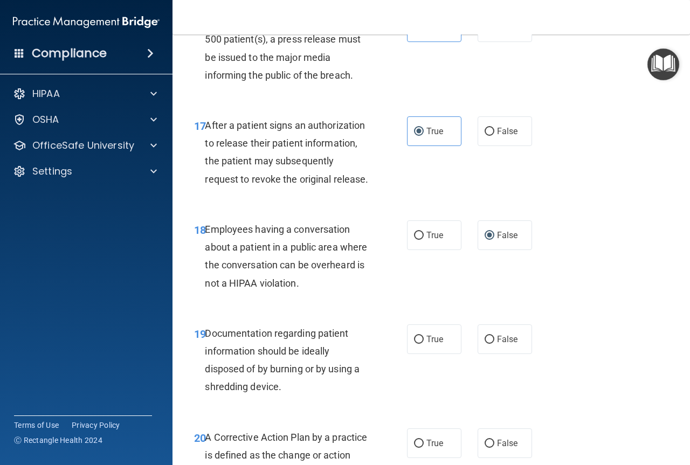
scroll to position [1798, 0]
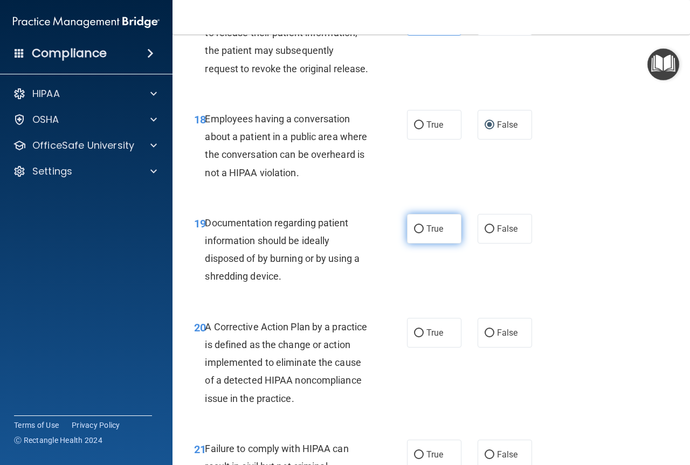
click at [433, 244] on label "True" at bounding box center [434, 229] width 54 height 30
click at [424, 234] on input "True" at bounding box center [419, 229] width 10 height 8
radio input "true"
click at [419, 338] on input "True" at bounding box center [419, 334] width 10 height 8
radio input "true"
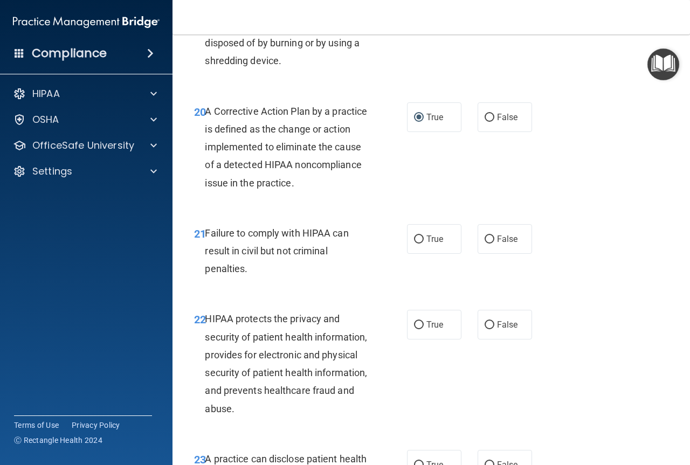
scroll to position [2086, 0]
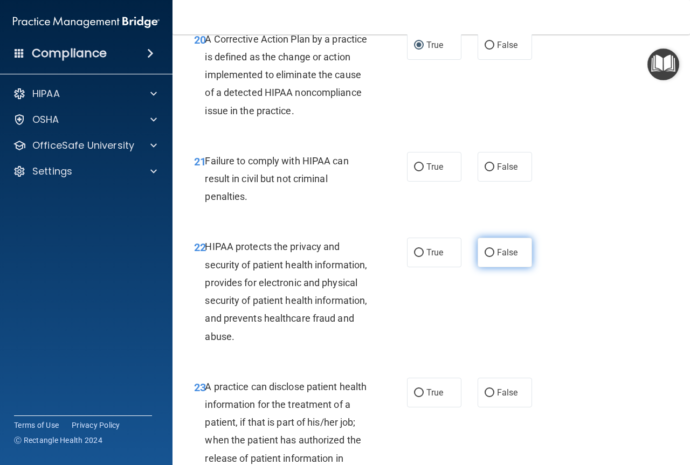
click at [487, 268] on label "False" at bounding box center [505, 253] width 54 height 30
click at [487, 257] on input "False" at bounding box center [490, 253] width 10 height 8
radio input "true"
click at [478, 182] on label "False" at bounding box center [505, 167] width 54 height 30
click at [485, 172] on input "False" at bounding box center [490, 167] width 10 height 8
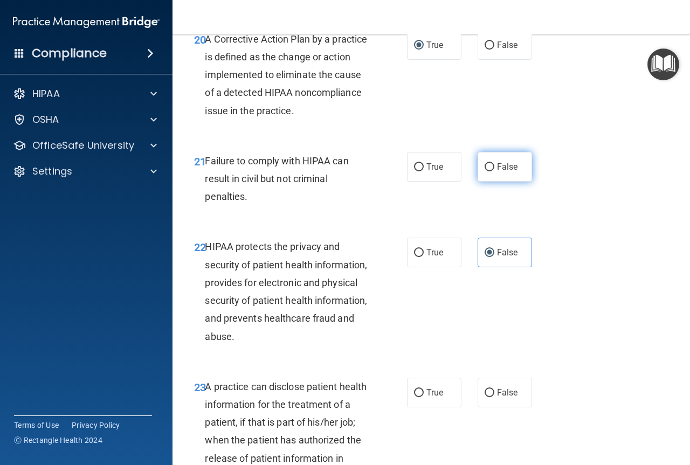
radio input "true"
click at [431, 258] on span "True" at bounding box center [435, 253] width 17 height 10
click at [424, 257] on input "True" at bounding box center [419, 253] width 10 height 8
radio input "true"
radio input "false"
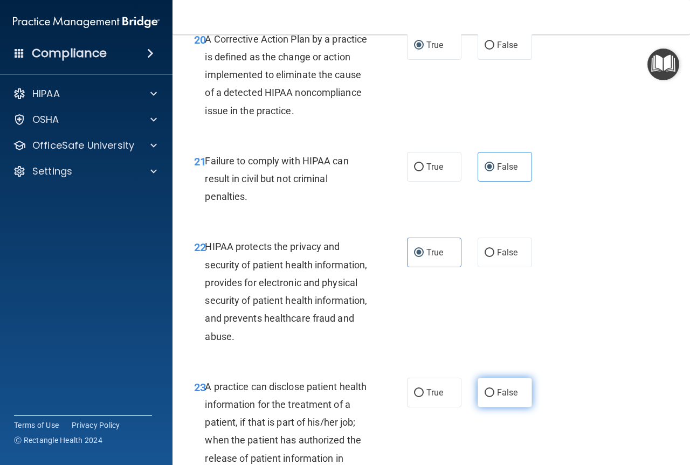
click at [500, 398] on span "False" at bounding box center [507, 393] width 21 height 10
click at [495, 397] on input "False" at bounding box center [490, 393] width 10 height 8
radio input "true"
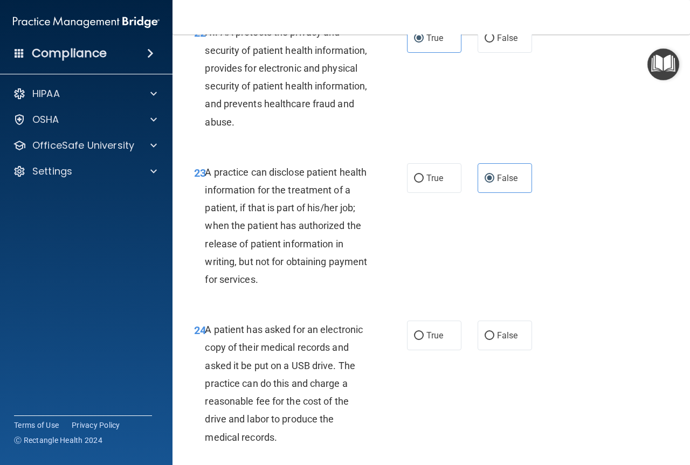
scroll to position [2301, 0]
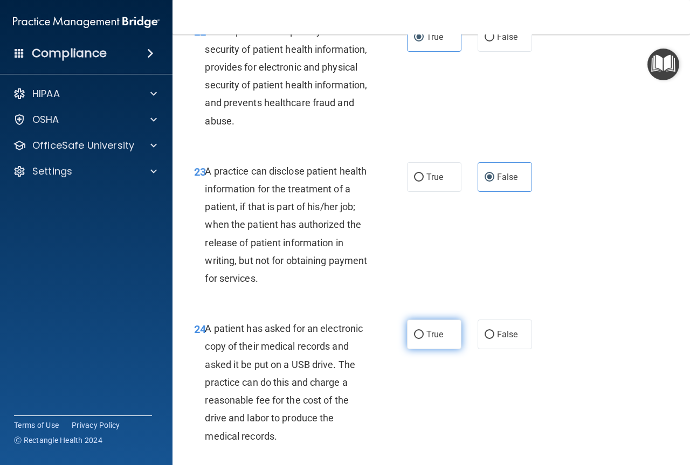
click at [437, 349] on label "True" at bounding box center [434, 335] width 54 height 30
click at [424, 339] on input "True" at bounding box center [419, 335] width 10 height 8
radio input "true"
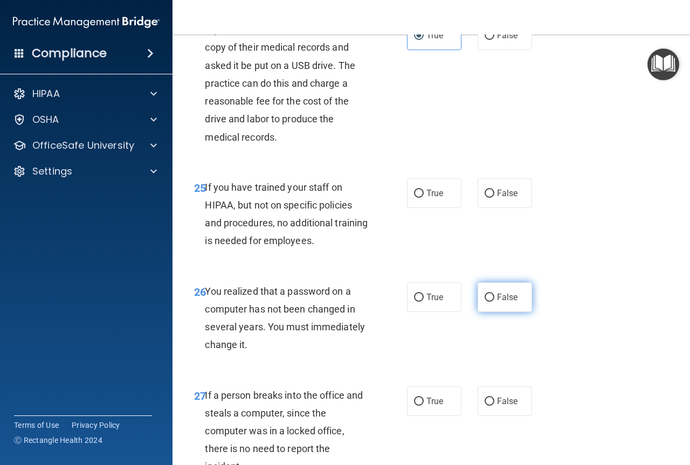
scroll to position [2660, 0]
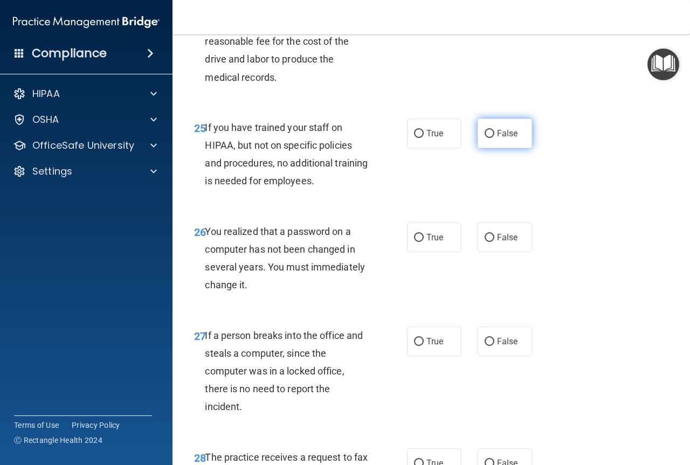
click at [492, 148] on label "False" at bounding box center [505, 134] width 54 height 30
click at [492, 138] on input "False" at bounding box center [490, 134] width 10 height 8
radio input "true"
click at [416, 242] on input "True" at bounding box center [419, 238] width 10 height 8
radio input "true"
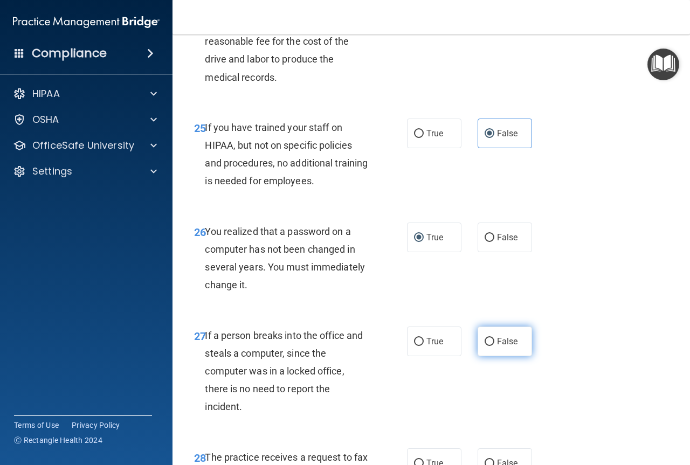
click at [486, 346] on input "False" at bounding box center [490, 342] width 10 height 8
radio input "true"
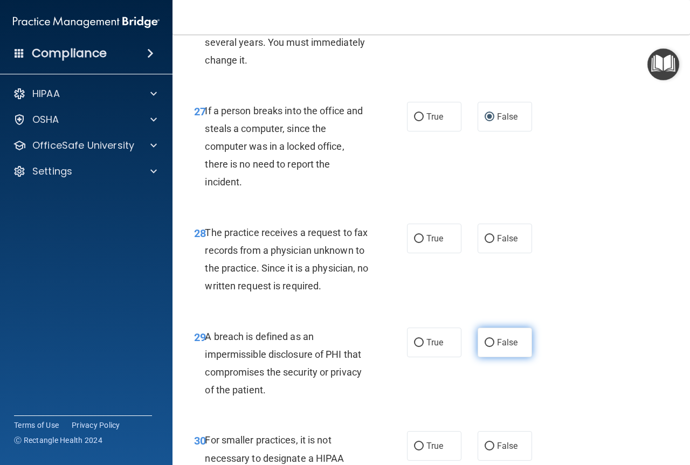
scroll to position [2948, 0]
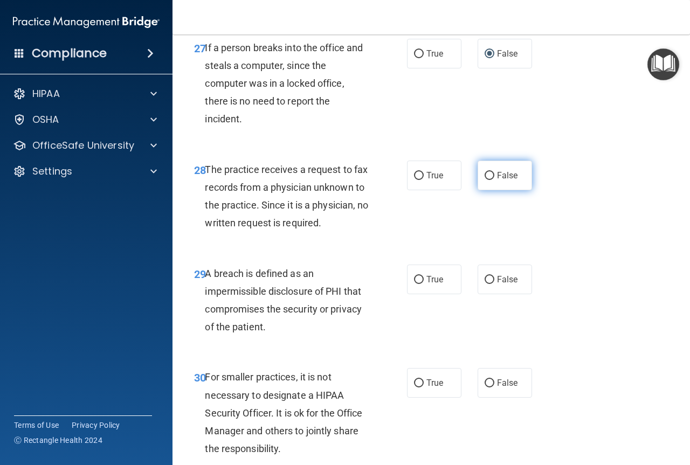
click at [491, 190] on label "False" at bounding box center [505, 176] width 54 height 30
click at [491, 180] on input "False" at bounding box center [490, 176] width 10 height 8
radio input "true"
click at [427, 294] on label "True" at bounding box center [434, 280] width 54 height 30
click at [424, 284] on input "True" at bounding box center [419, 280] width 10 height 8
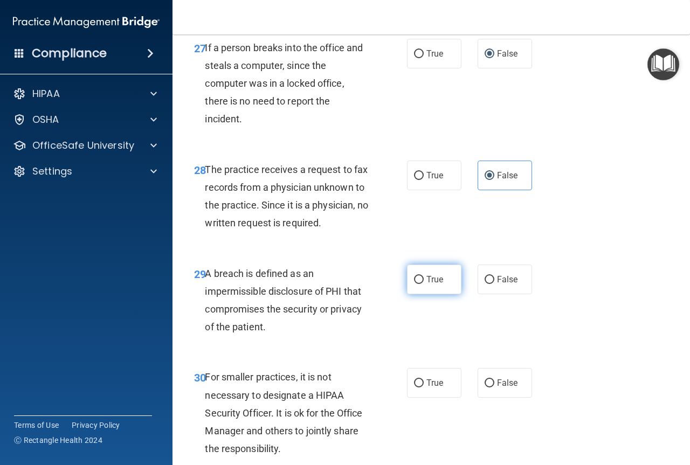
radio input "true"
click at [491, 398] on label "False" at bounding box center [505, 383] width 54 height 30
click at [491, 388] on input "False" at bounding box center [490, 384] width 10 height 8
radio input "true"
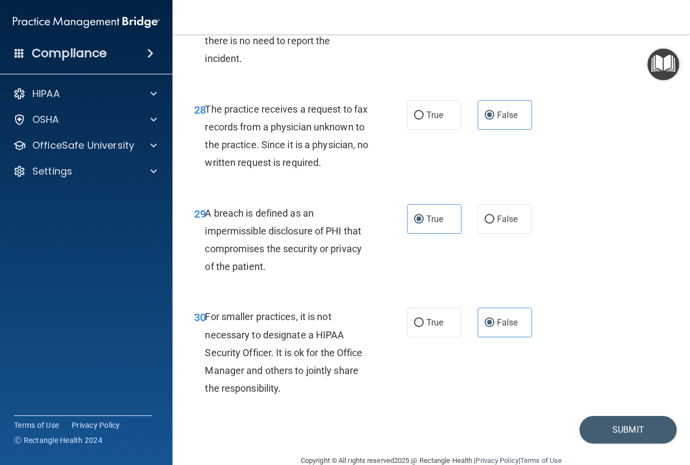
scroll to position [3084, 0]
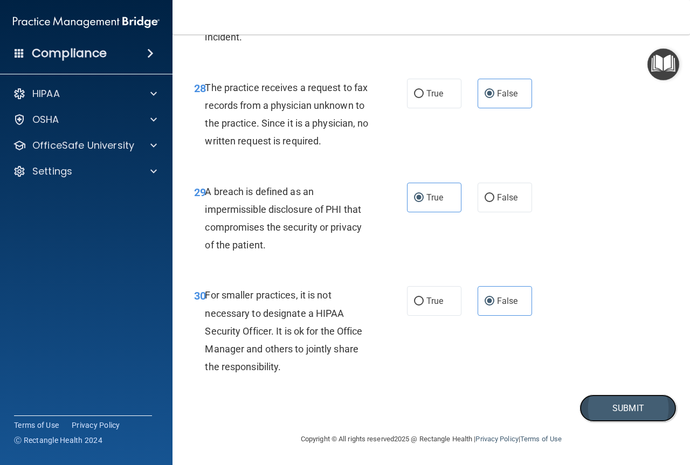
click at [592, 409] on button "Submit" at bounding box center [628, 409] width 97 height 28
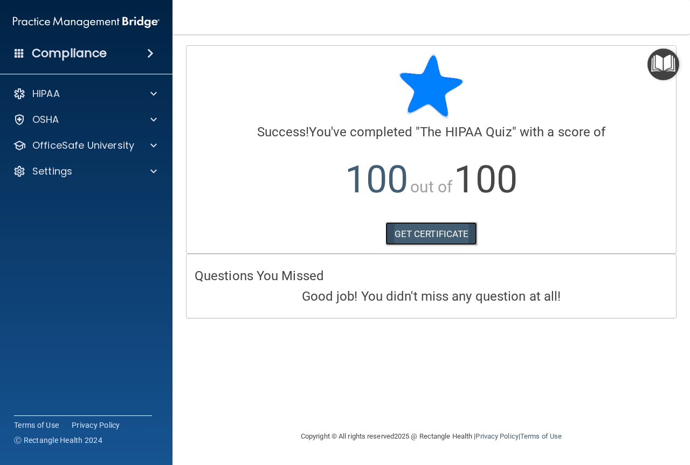
click at [452, 242] on link "GET CERTIFICATE" at bounding box center [432, 234] width 92 height 24
